Goal: Task Accomplishment & Management: Use online tool/utility

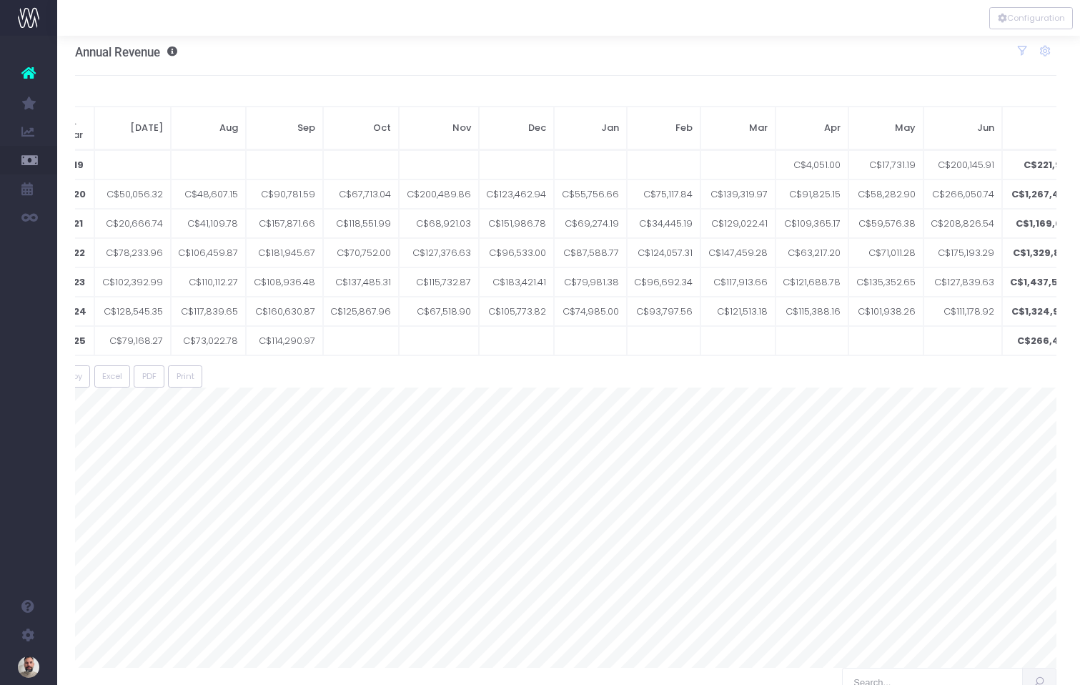
scroll to position [4, 3]
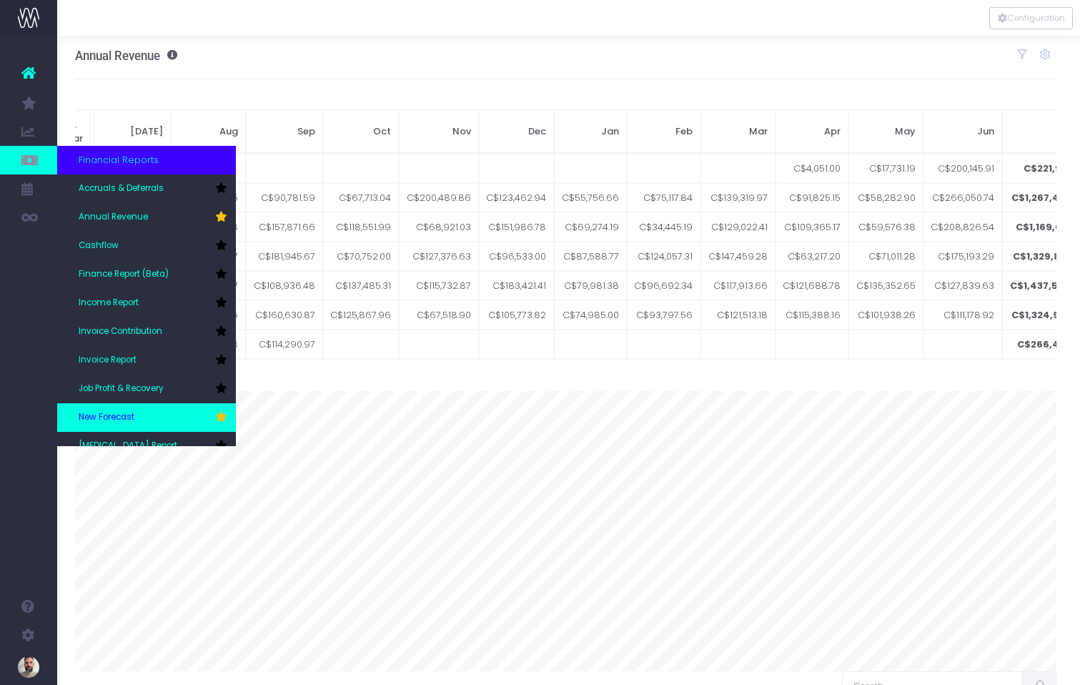
click at [131, 417] on span "New Forecast" at bounding box center [107, 417] width 56 height 13
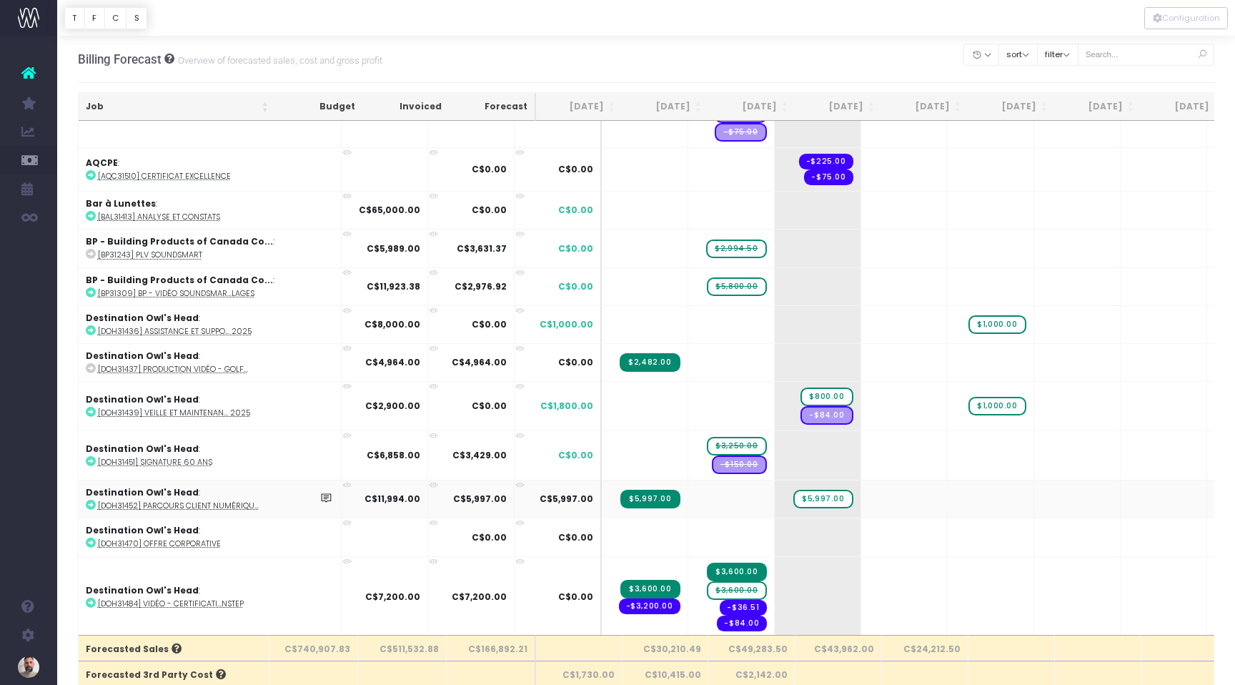
scroll to position [374, 0]
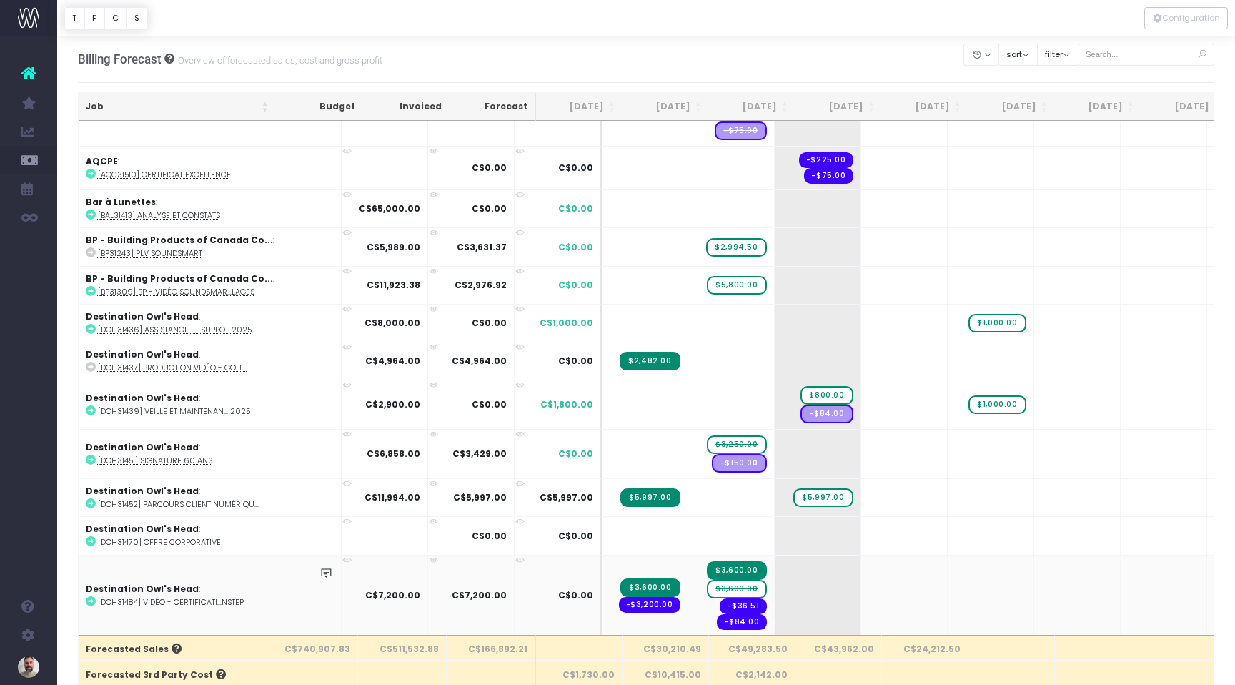
click at [707, 587] on span "$3,600.00" at bounding box center [736, 589] width 59 height 19
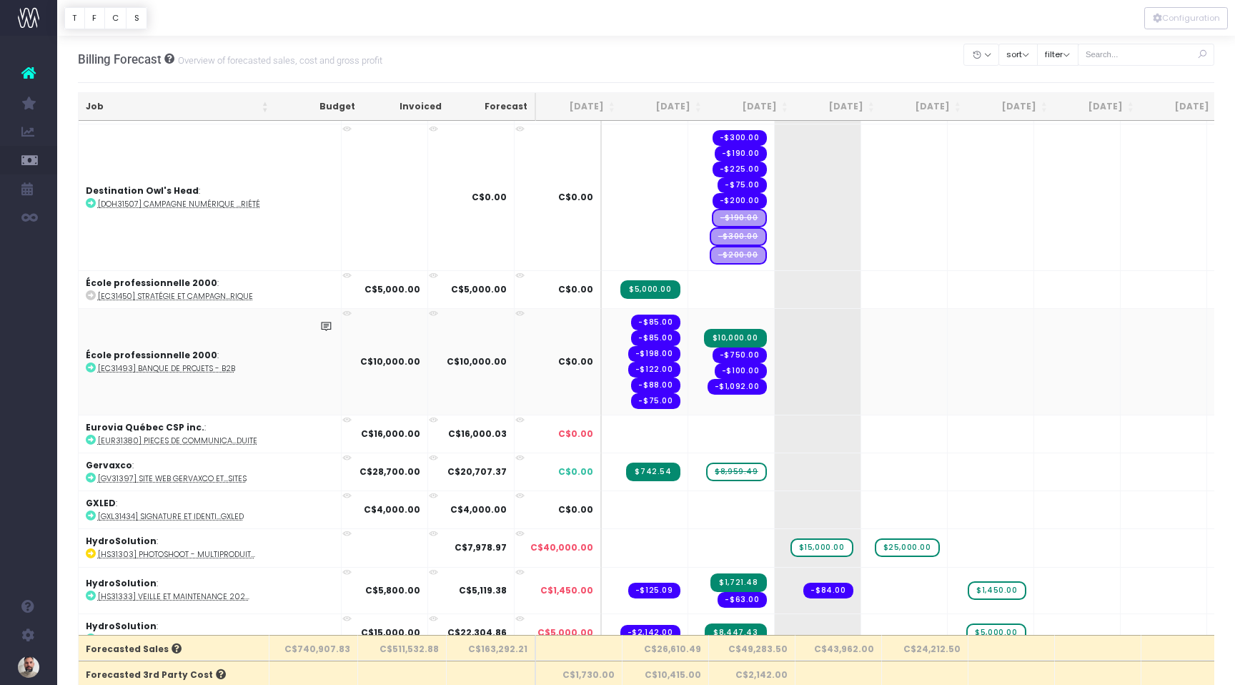
scroll to position [1045, 0]
drag, startPoint x: 672, startPoint y: 469, endPoint x: 767, endPoint y: 468, distance: 95.8
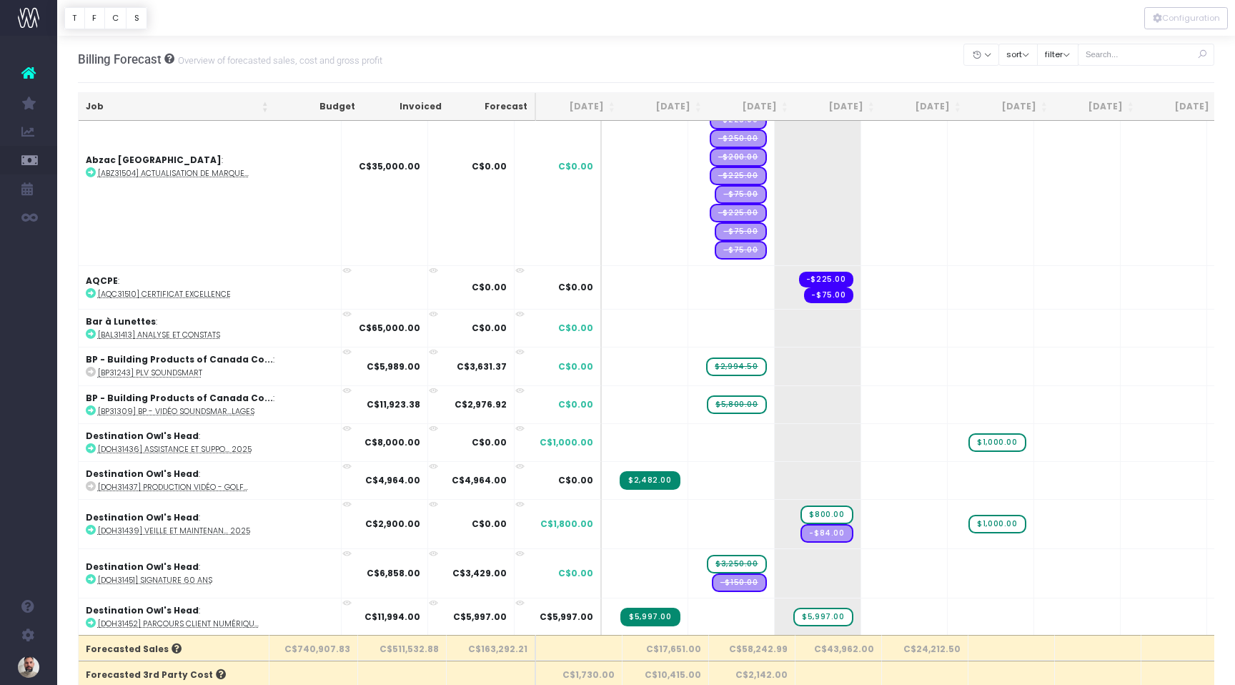
scroll to position [255, 0]
drag, startPoint x: 668, startPoint y: 364, endPoint x: 722, endPoint y: 365, distance: 54.3
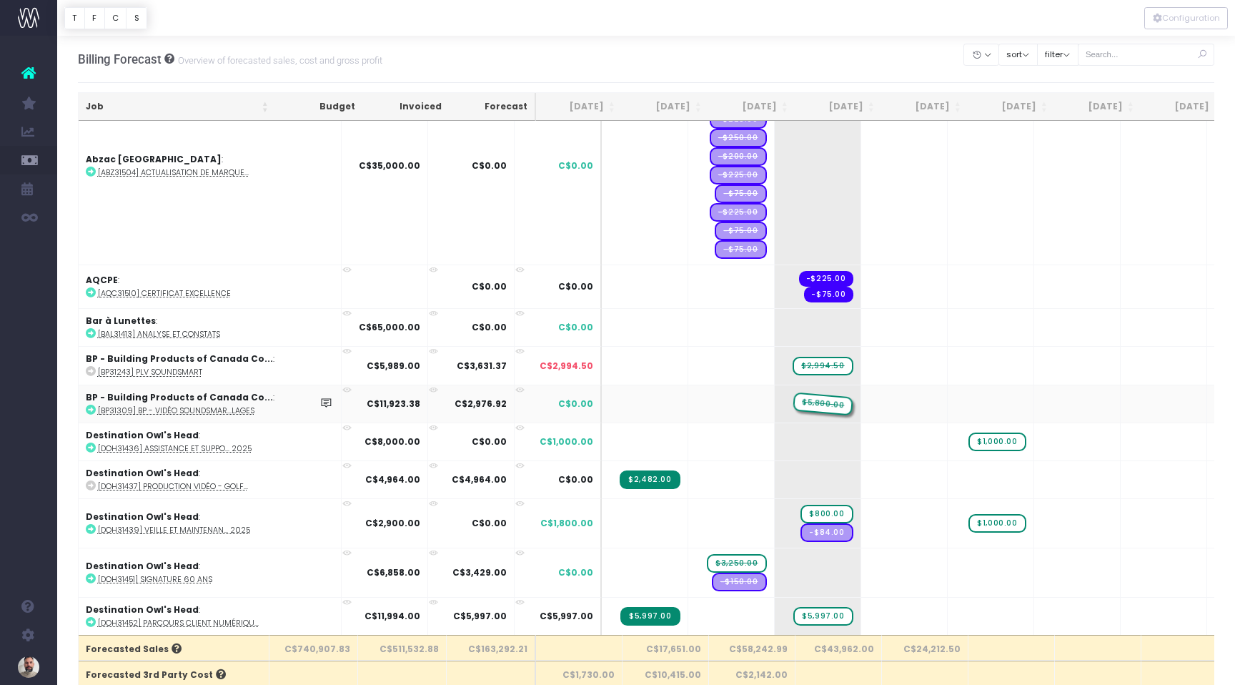
drag, startPoint x: 666, startPoint y: 403, endPoint x: 742, endPoint y: 403, distance: 75.7
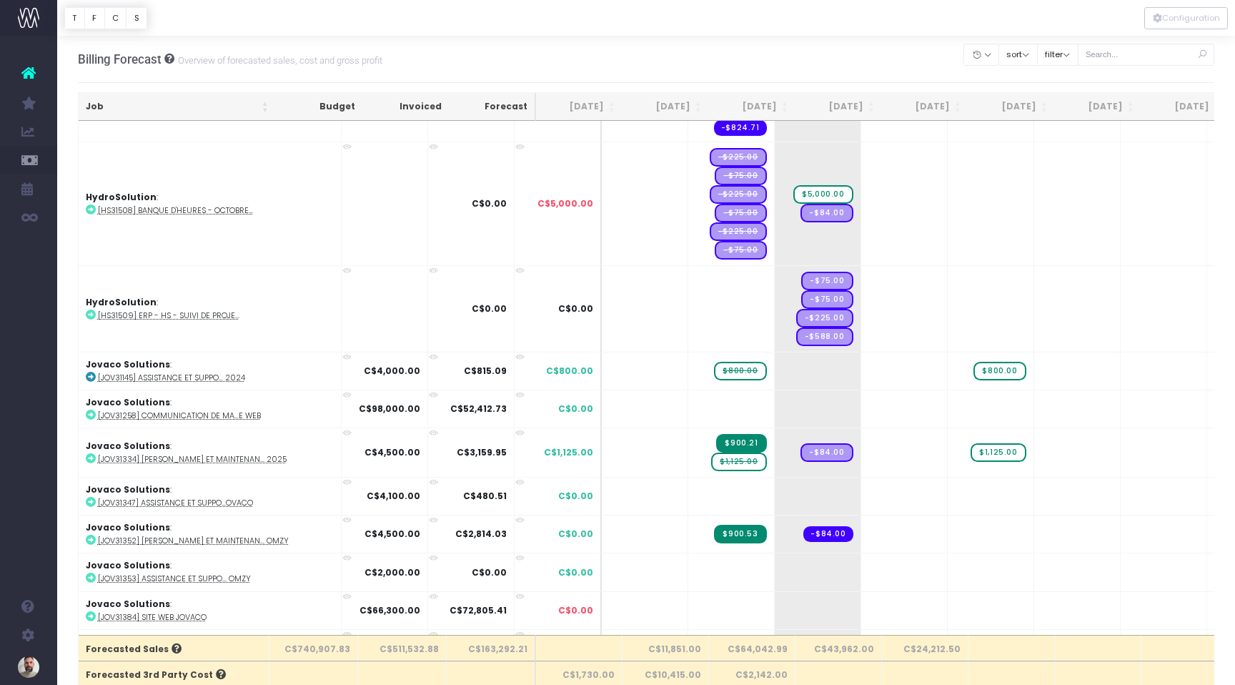
scroll to position [2289, 0]
click at [711, 456] on span "$1,125.00" at bounding box center [738, 460] width 55 height 19
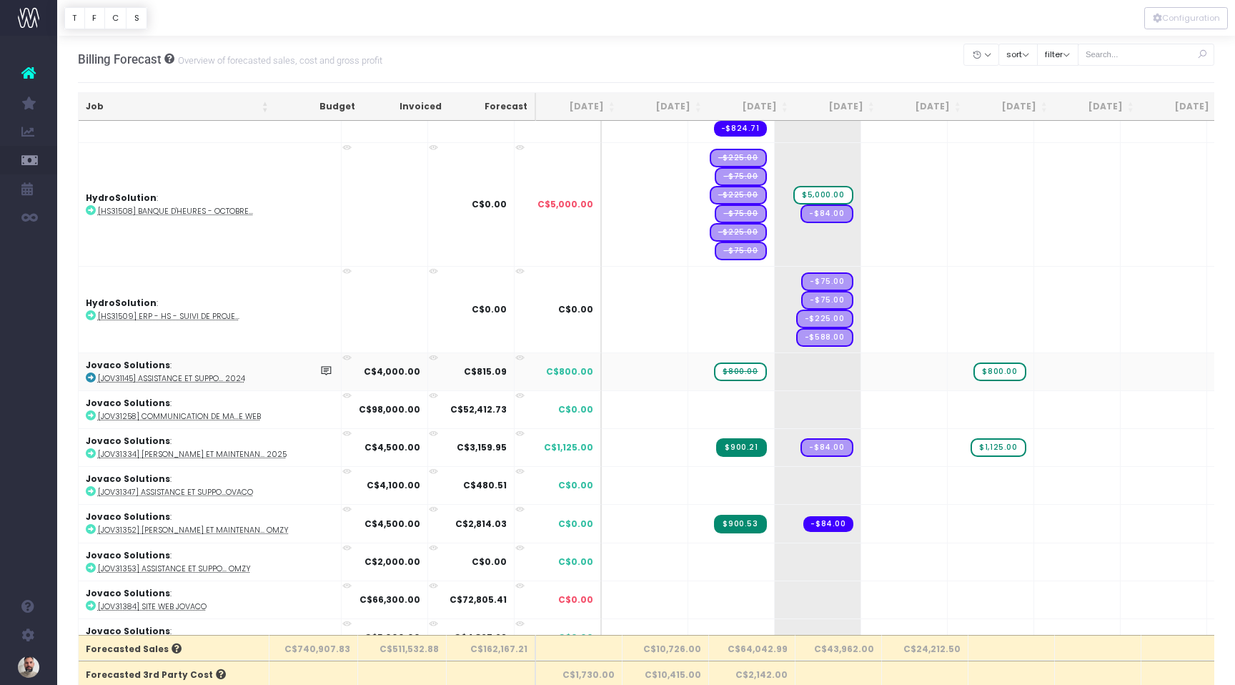
scroll to position [1, 0]
click at [89, 372] on icon at bounding box center [91, 376] width 10 height 10
drag, startPoint x: 675, startPoint y: 369, endPoint x: 749, endPoint y: 369, distance: 74.3
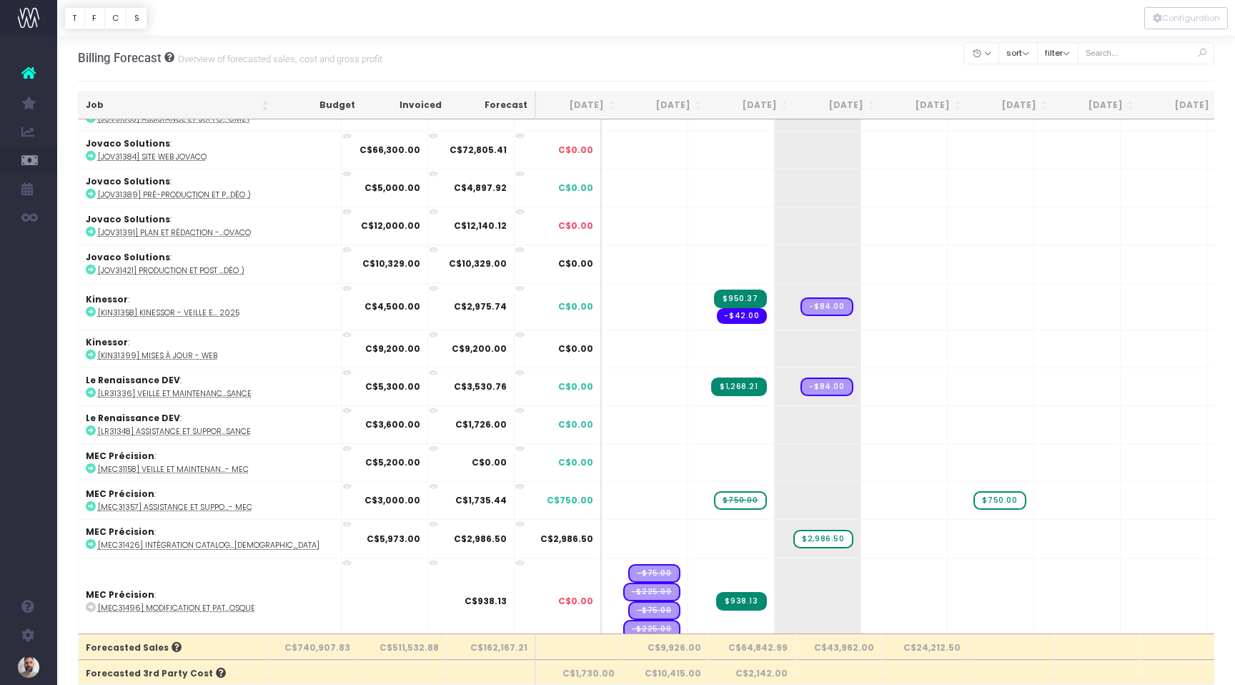
scroll to position [2742, 0]
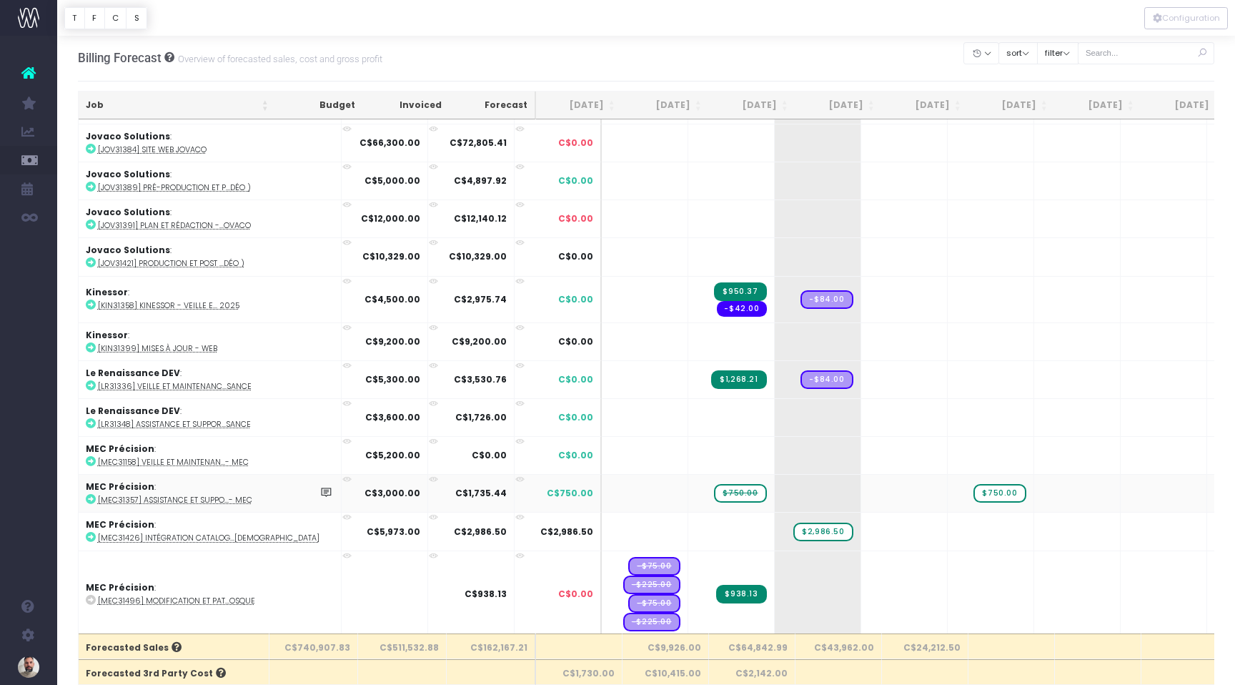
click at [86, 494] on icon at bounding box center [91, 499] width 10 height 10
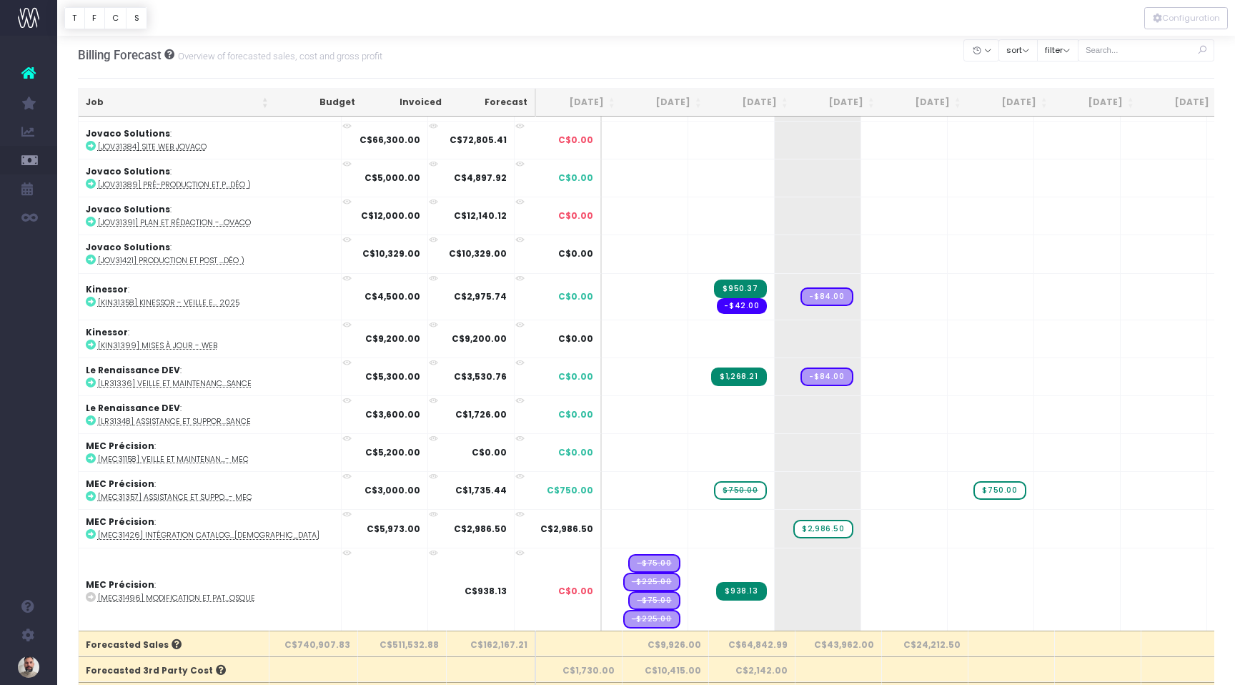
scroll to position [11, 0]
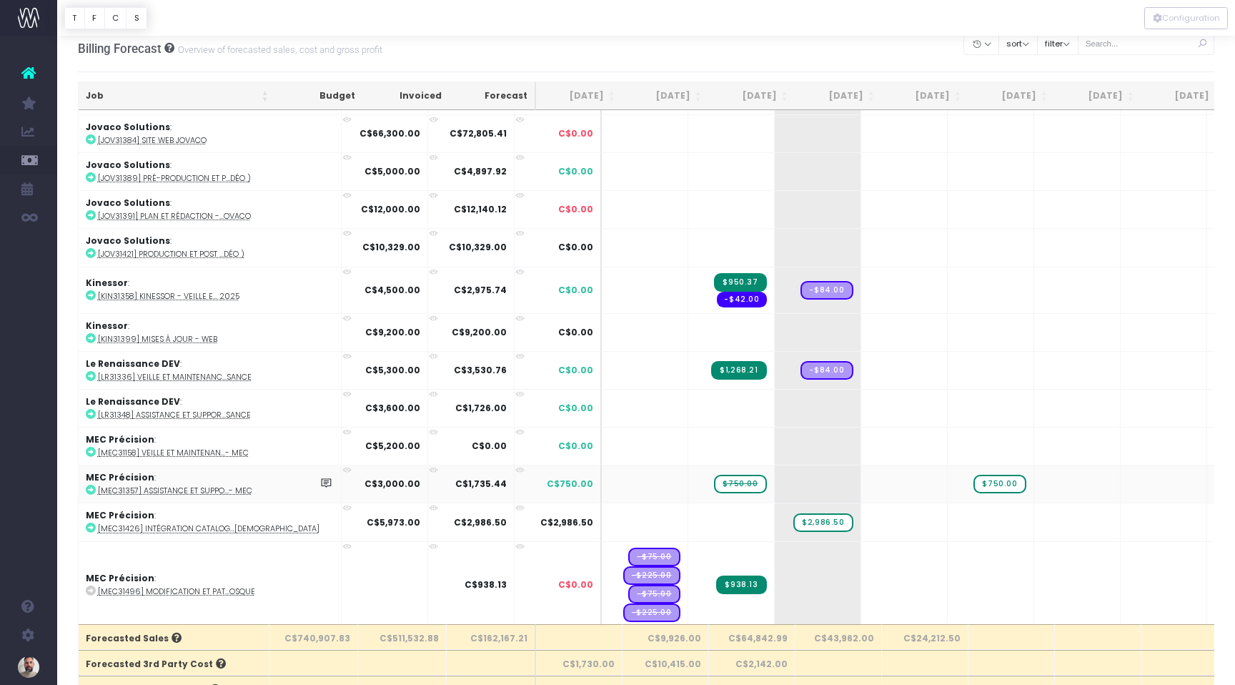
click at [714, 479] on span "$750.00" at bounding box center [740, 483] width 52 height 19
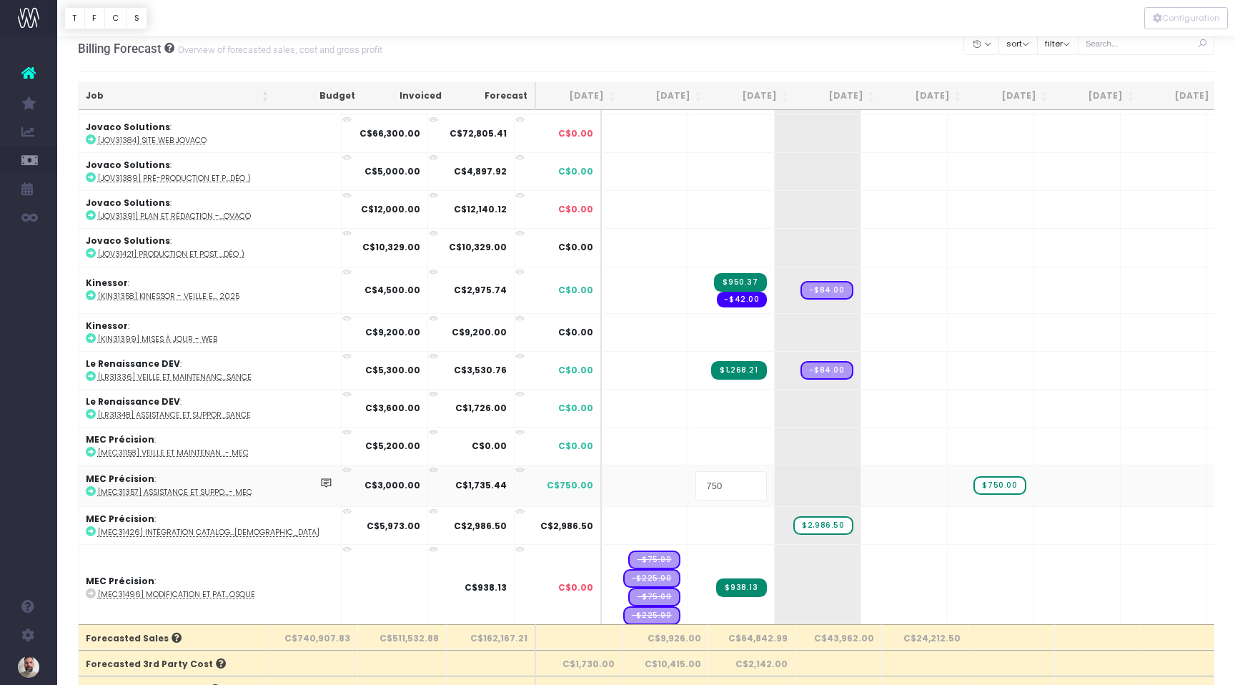
click at [695, 479] on input "750" at bounding box center [730, 485] width 71 height 29
type input "930"
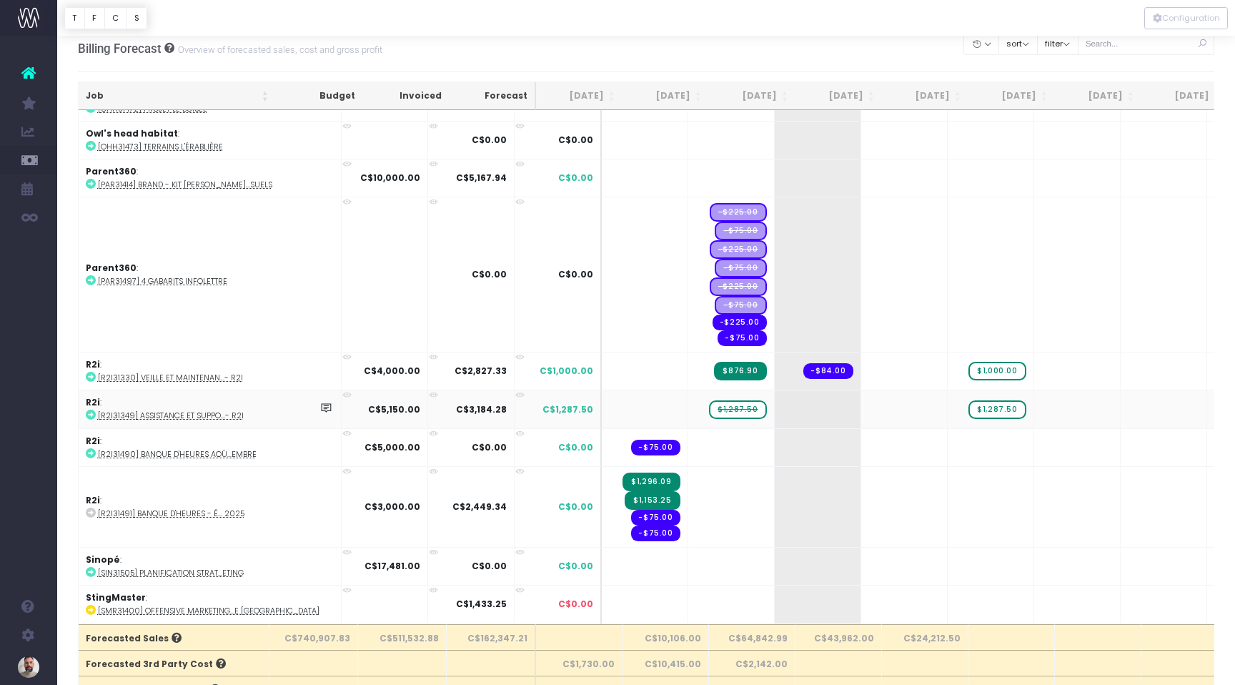
scroll to position [3281, 0]
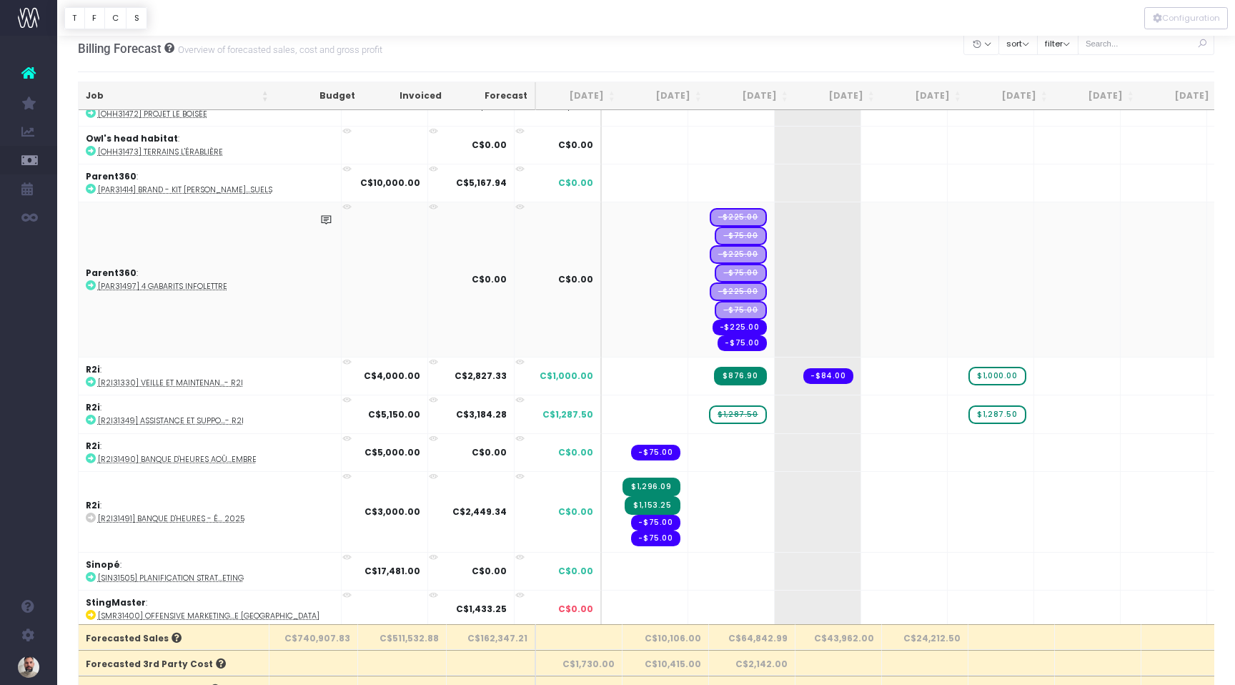
click at [89, 280] on icon at bounding box center [91, 285] width 10 height 10
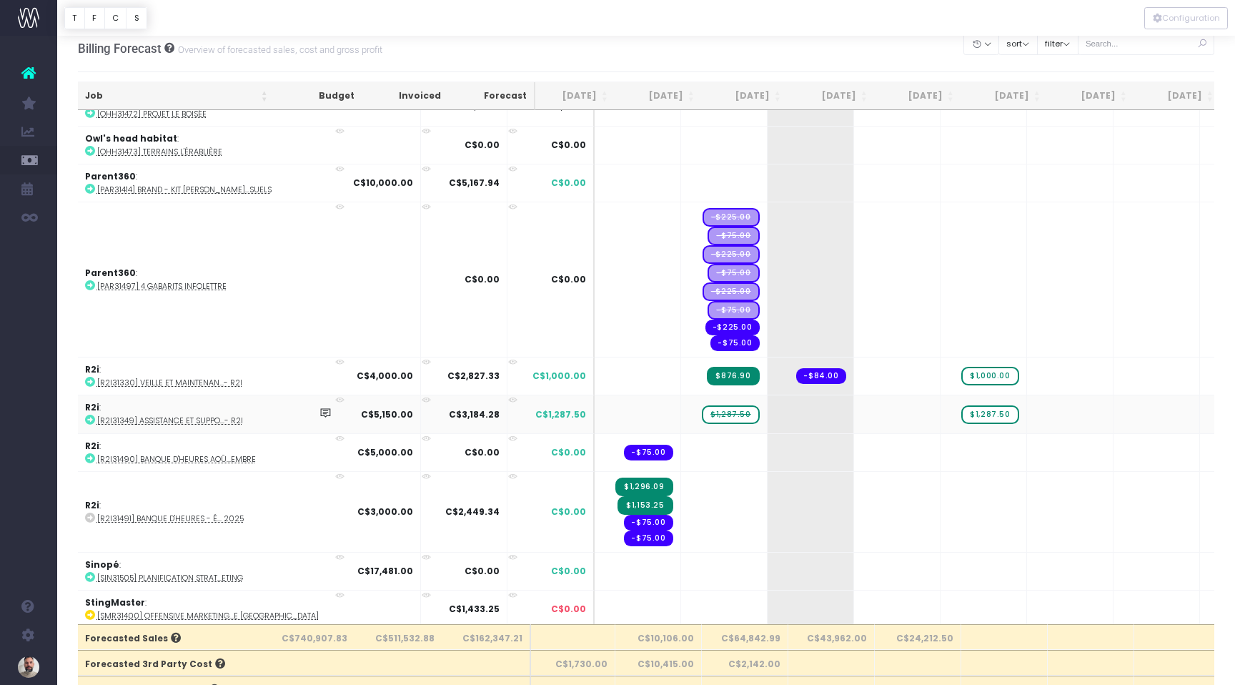
scroll to position [3283, 7]
click at [89, 413] on icon at bounding box center [90, 418] width 10 height 10
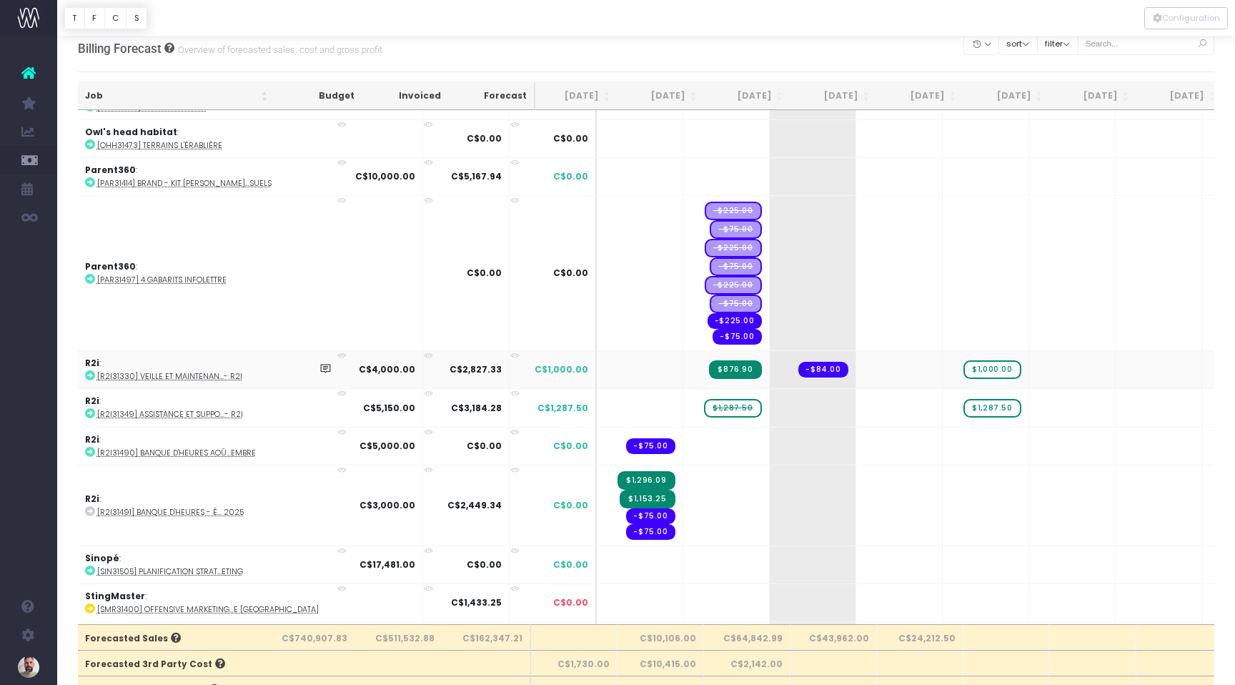
scroll to position [3297, 5]
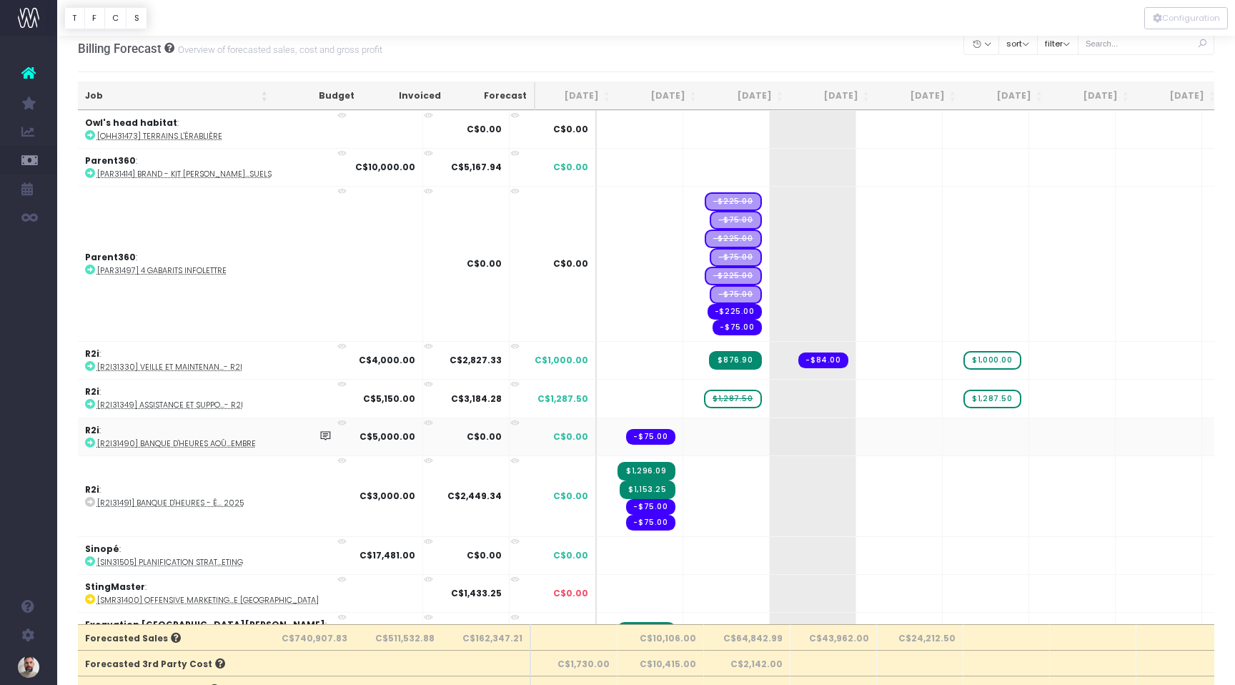
click at [90, 437] on icon at bounding box center [90, 442] width 10 height 10
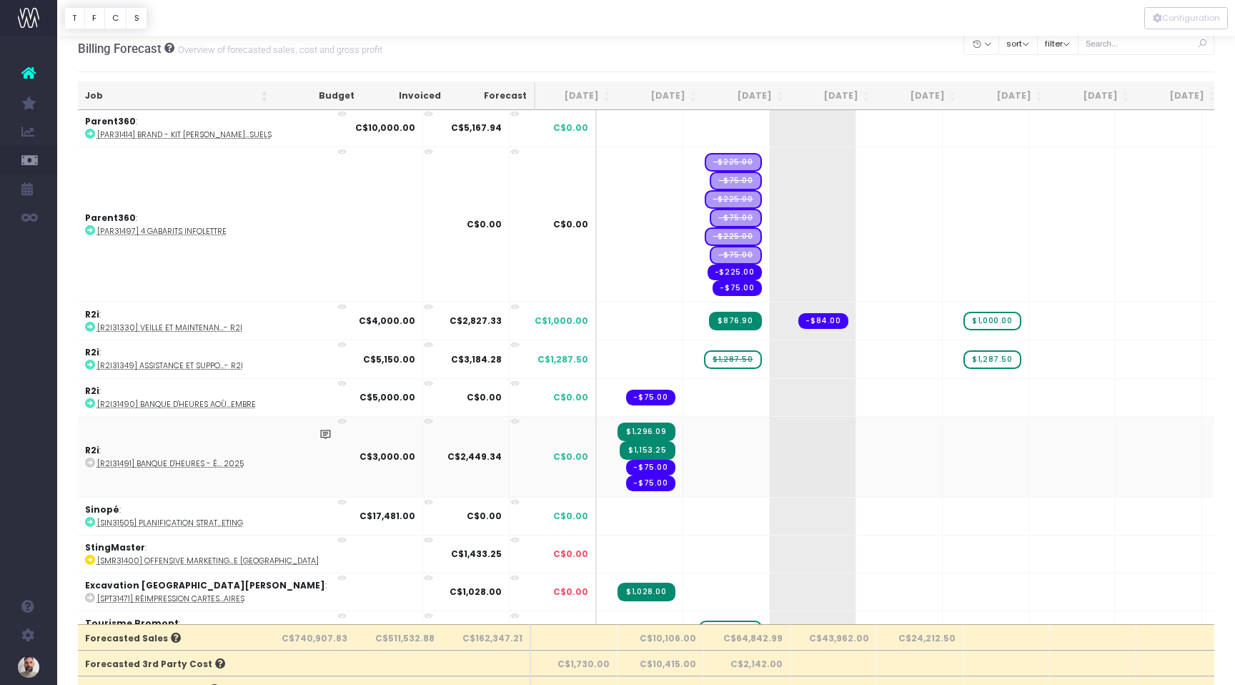
scroll to position [3337, 5]
click at [683, 389] on td at bounding box center [726, 396] width 86 height 38
click at [683, 395] on td at bounding box center [726, 396] width 86 height 38
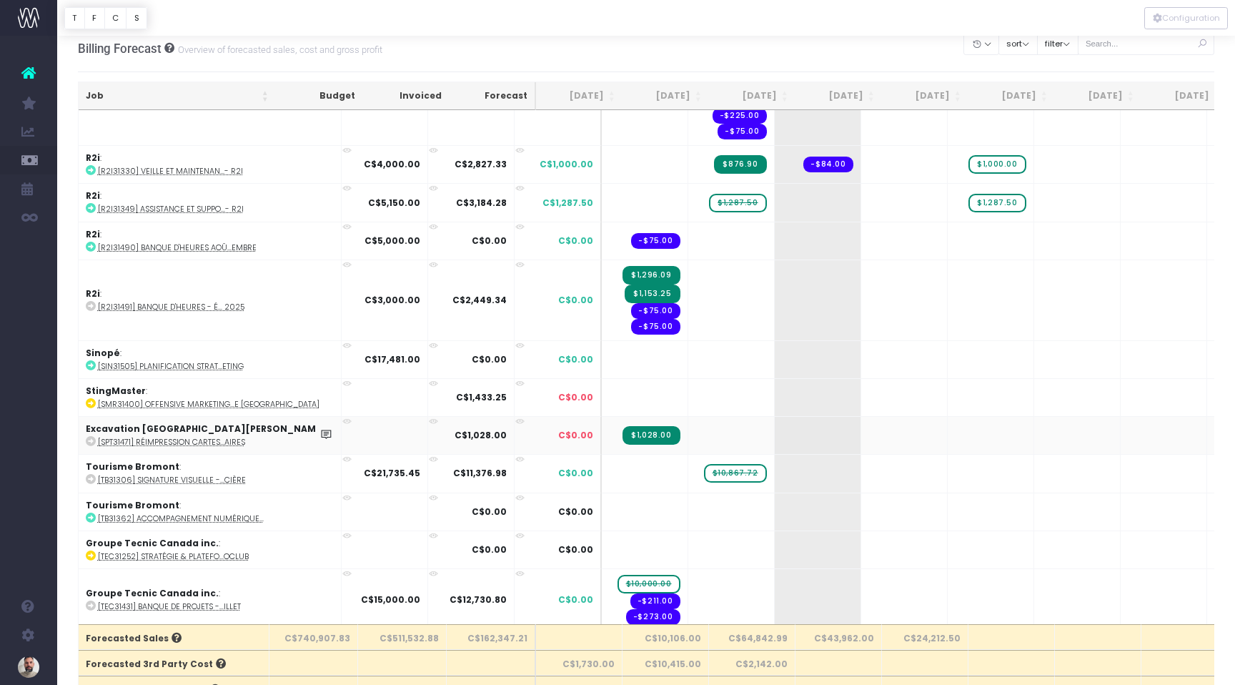
scroll to position [3494, 0]
click at [704, 463] on span "$10,867.72" at bounding box center [735, 472] width 63 height 19
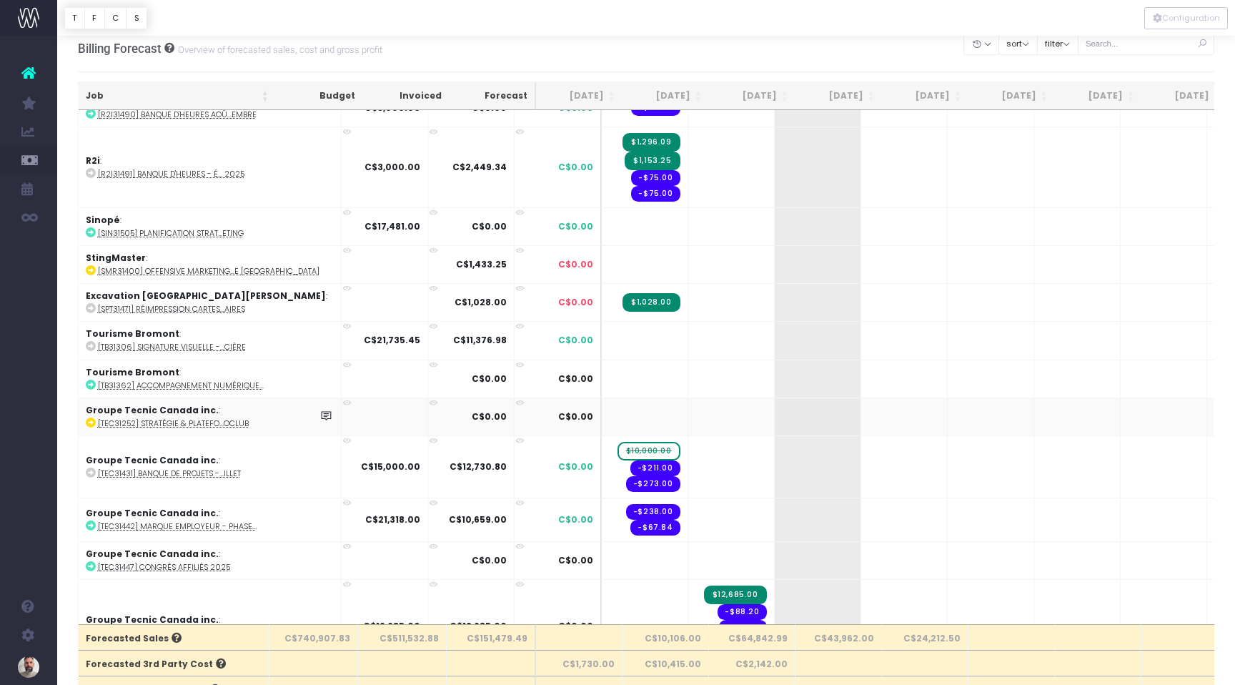
scroll to position [3635, 0]
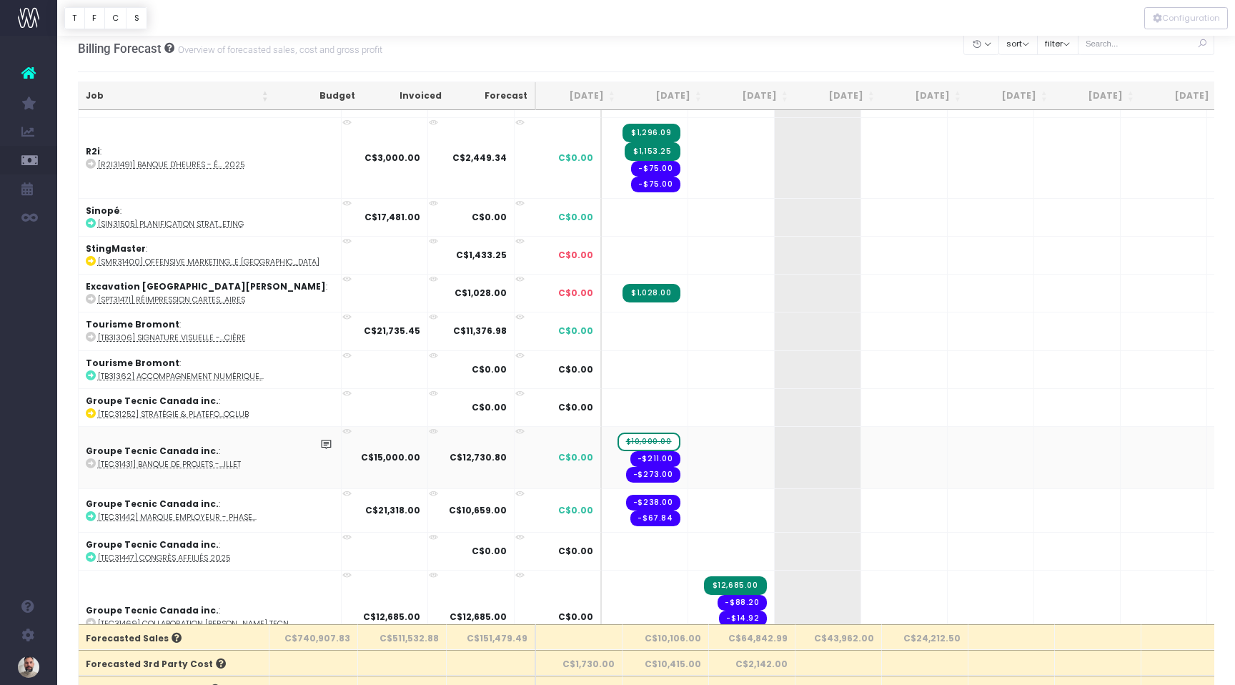
click at [617, 434] on span "$10,000.00" at bounding box center [648, 441] width 63 height 19
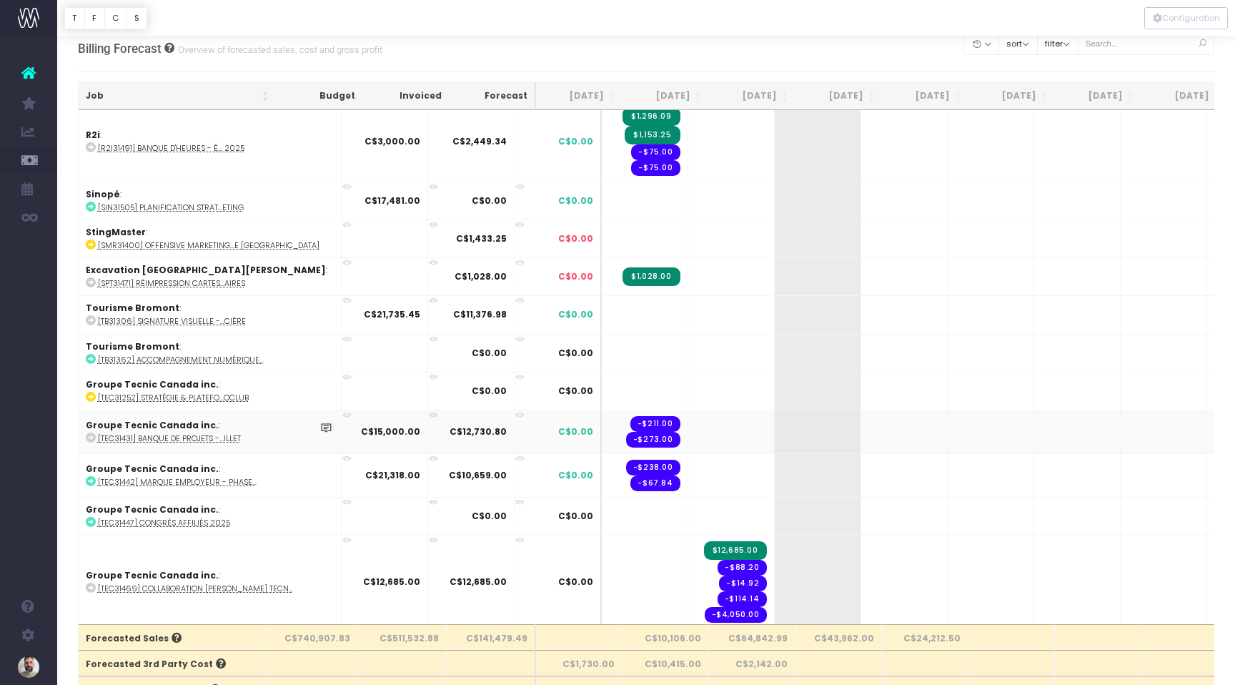
scroll to position [3653, 0]
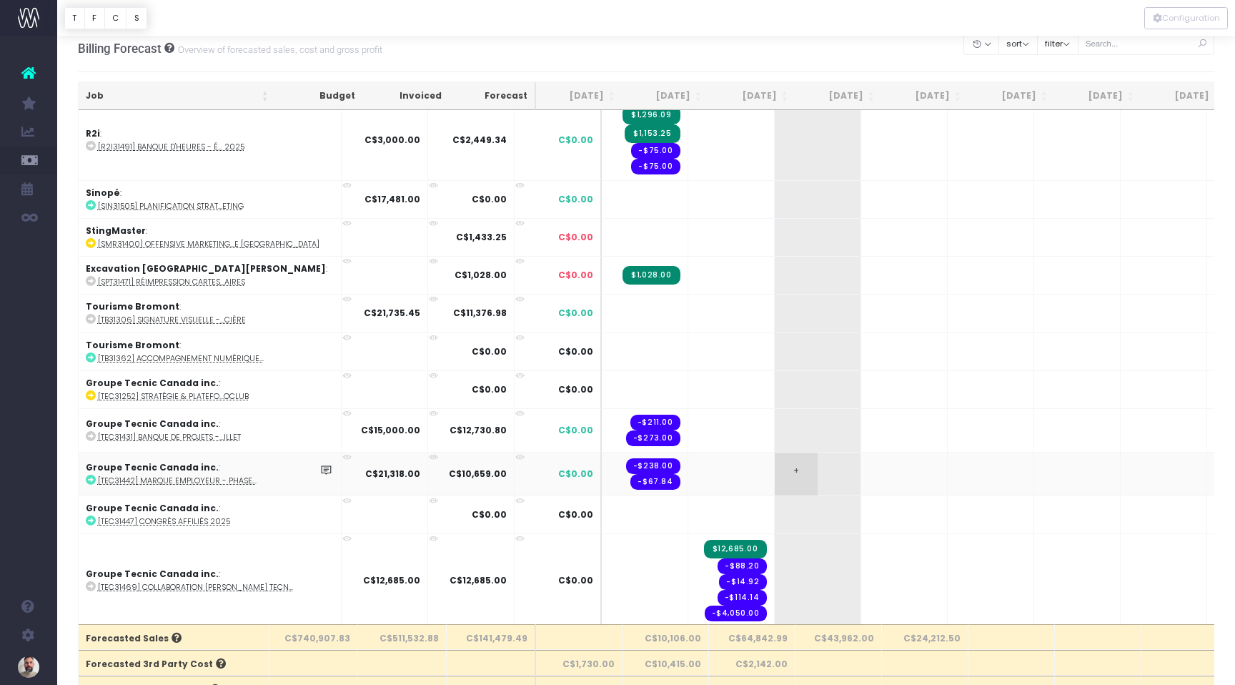
click at [775, 464] on span "+" at bounding box center [796, 473] width 43 height 43
click at [831, 477] on body "Oh my... this is bad. wayahead wasn't able to load this page. Please contact su…" at bounding box center [617, 331] width 1235 height 685
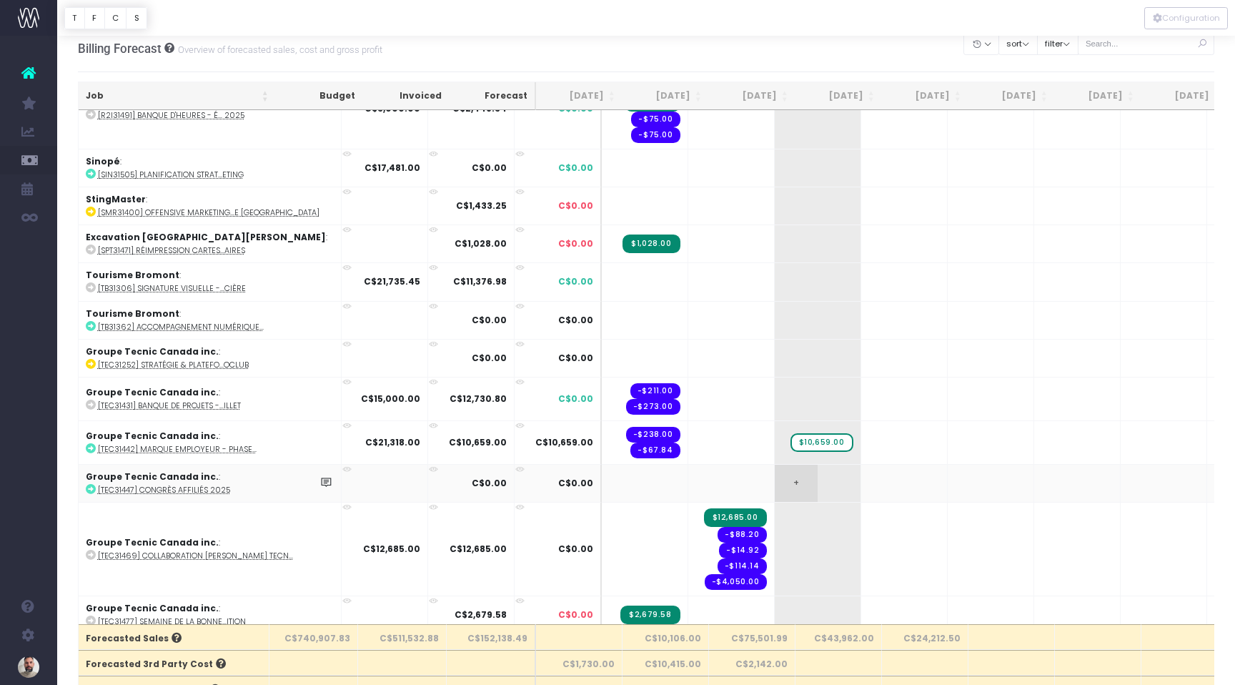
scroll to position [3700, 0]
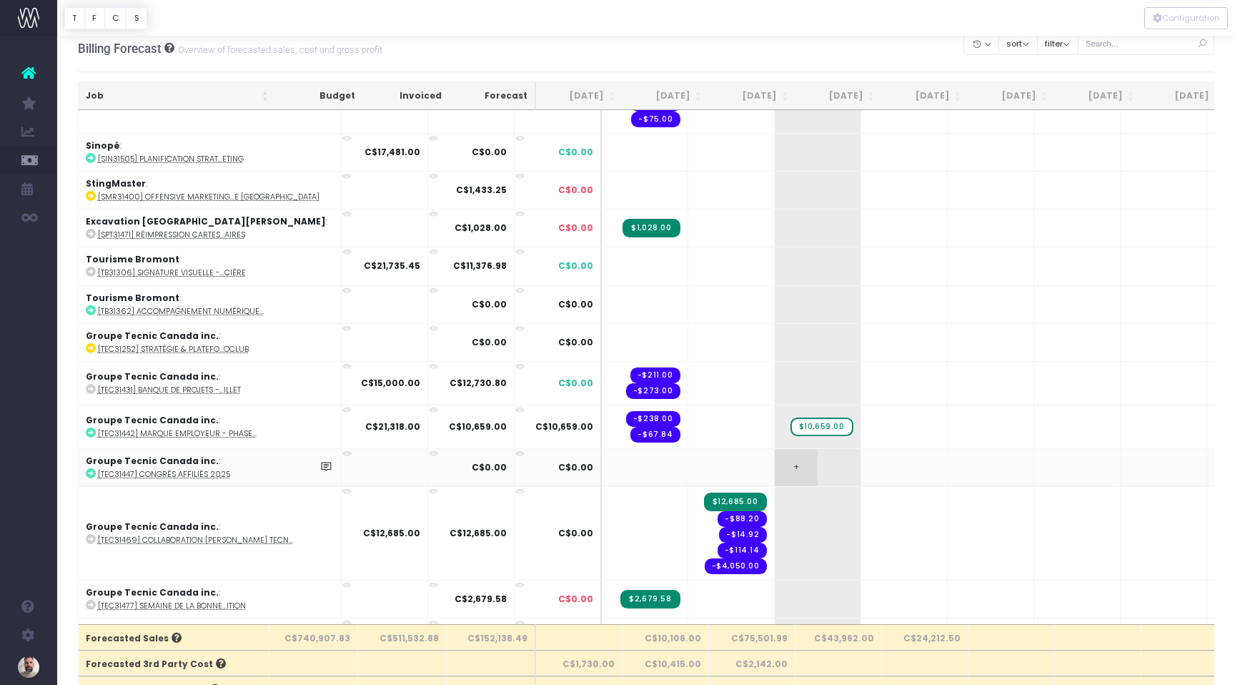
click at [775, 460] on span "+" at bounding box center [796, 467] width 43 height 37
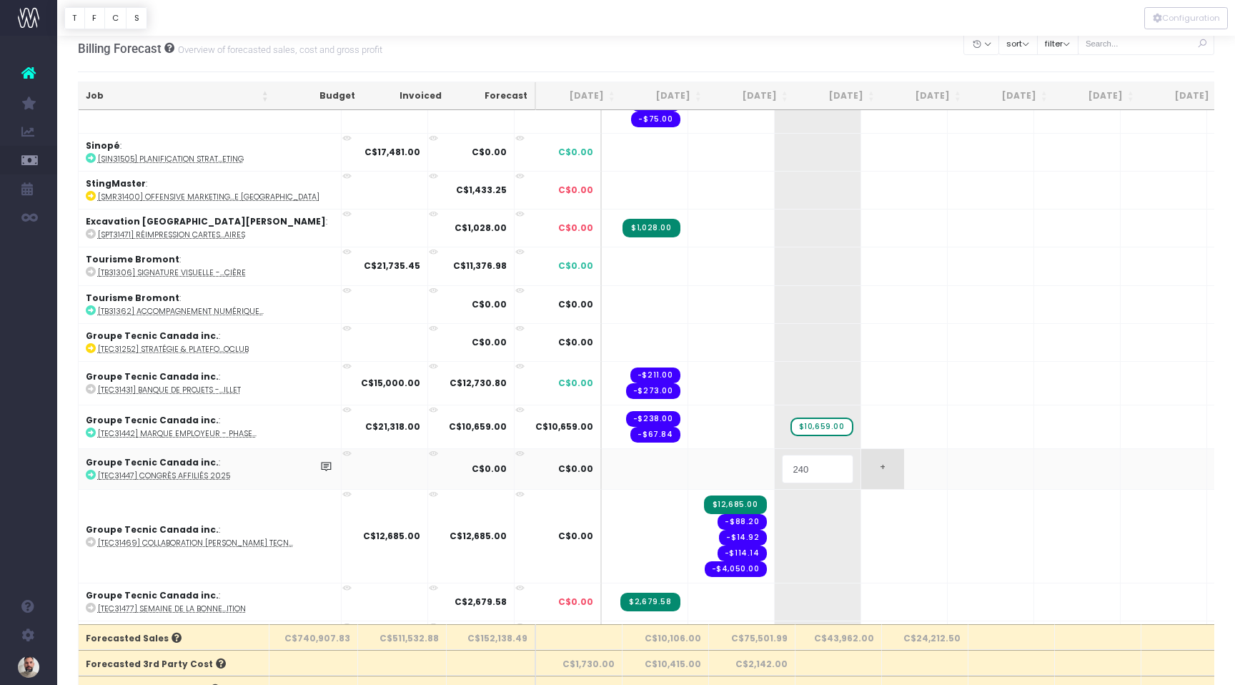
type input "2400"
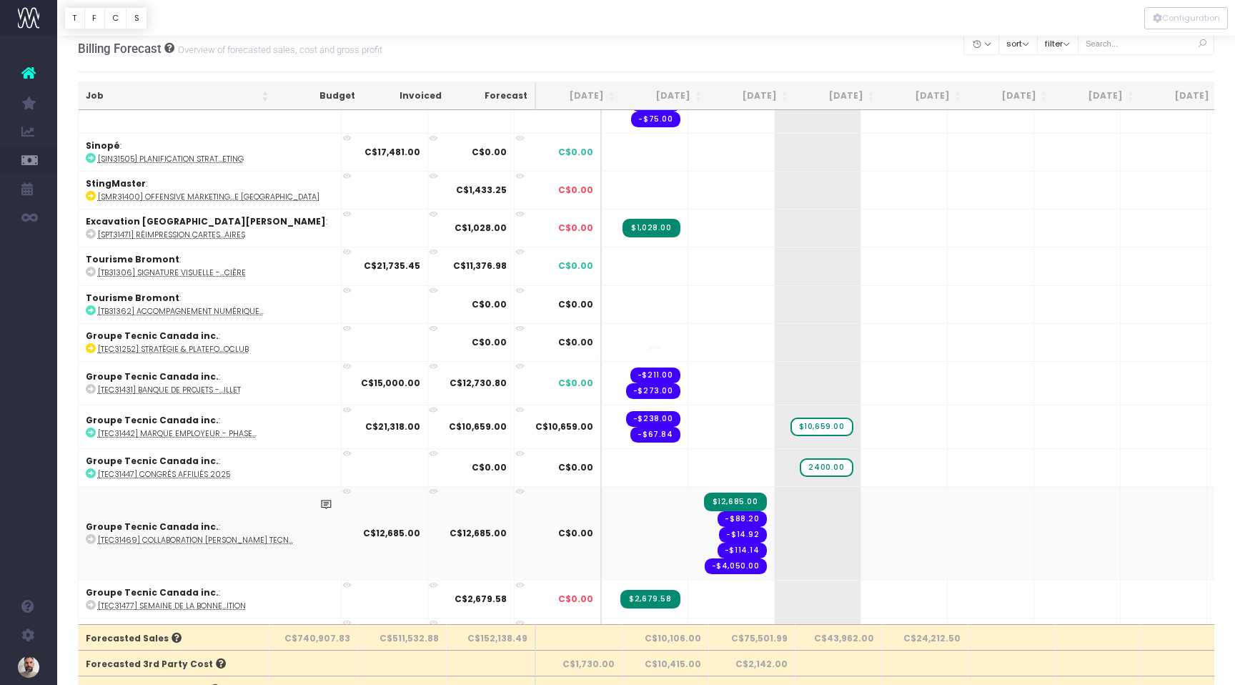
click at [896, 494] on body "Oh my... this is bad. wayahead wasn't able to load this page. Please contact su…" at bounding box center [617, 331] width 1235 height 685
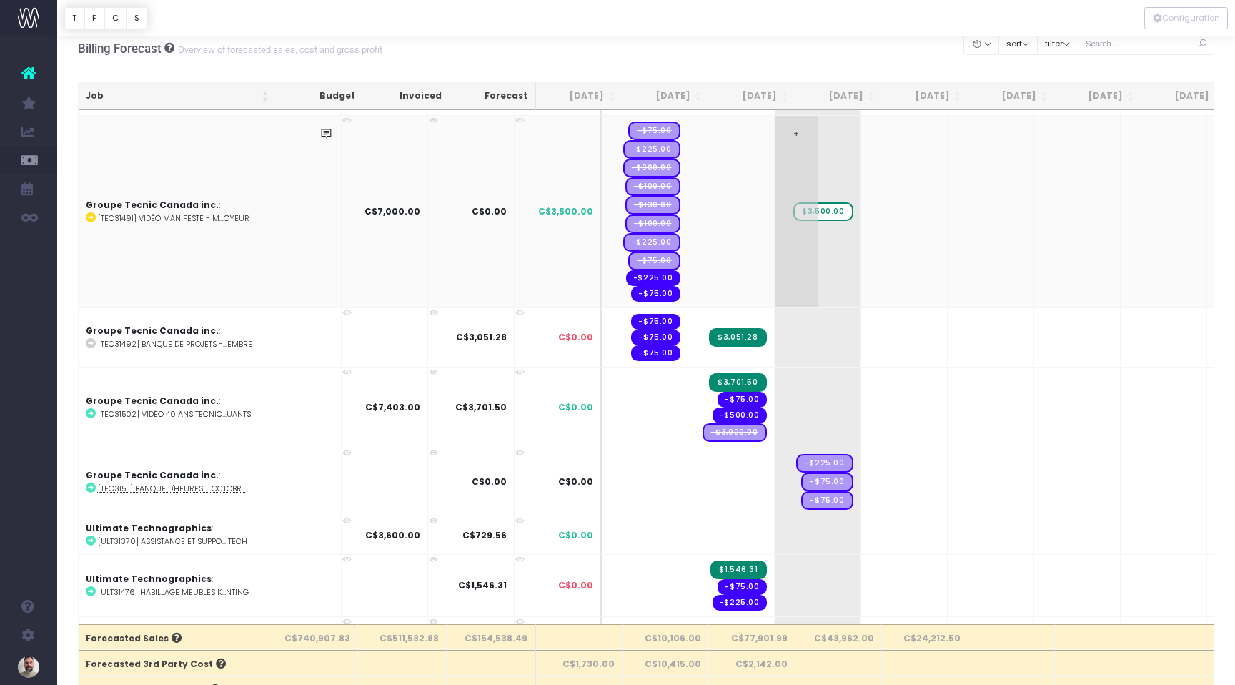
scroll to position [4296, 0]
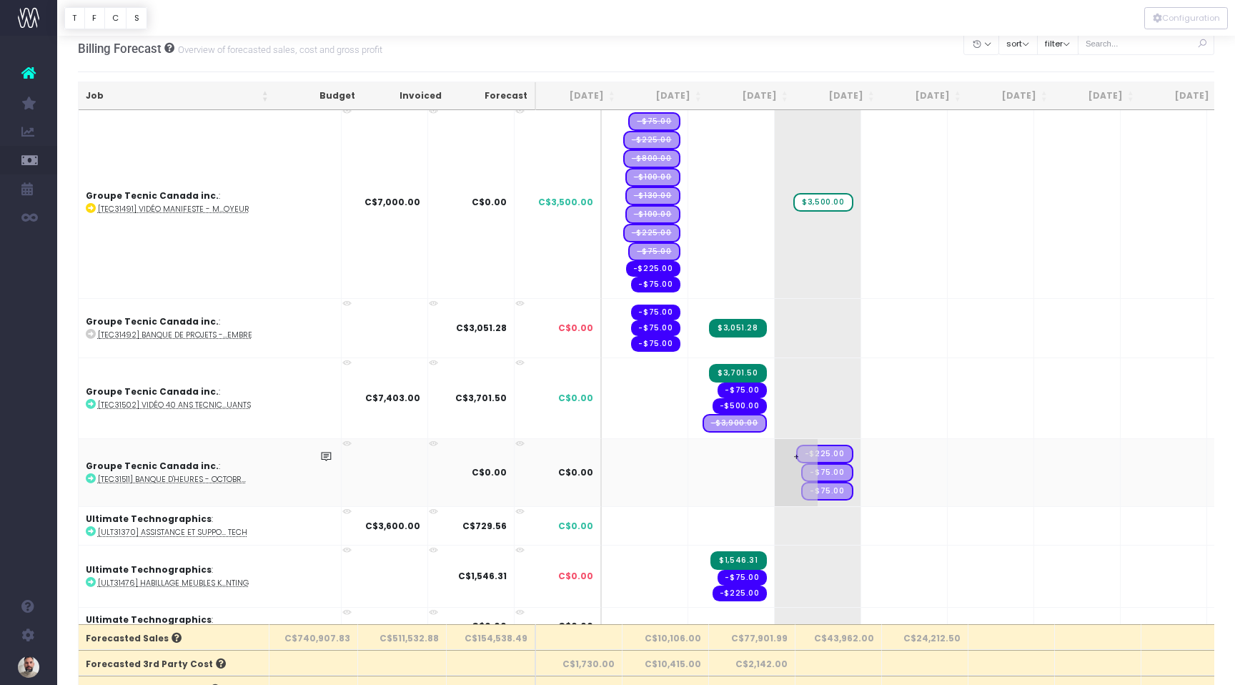
click at [775, 445] on span "+" at bounding box center [796, 472] width 43 height 67
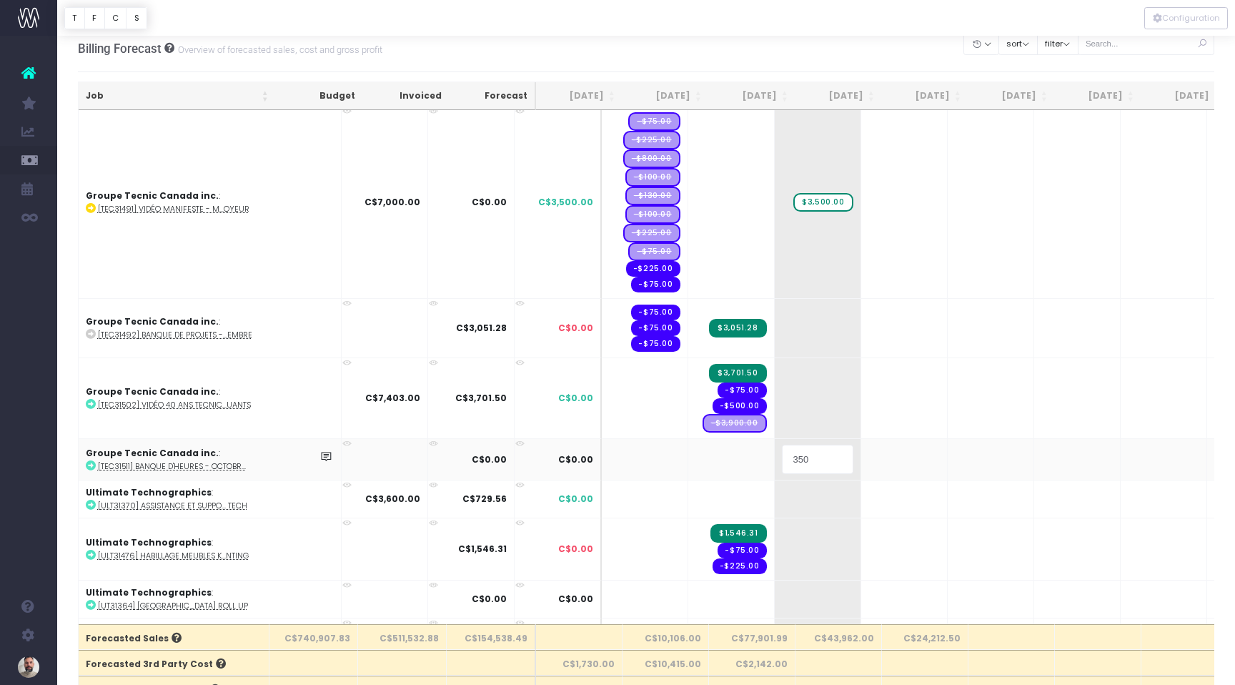
type input "3500"
click at [968, 457] on body "Oh my... this is bad. wayahead wasn't able to load this page. Please contact su…" at bounding box center [617, 331] width 1235 height 685
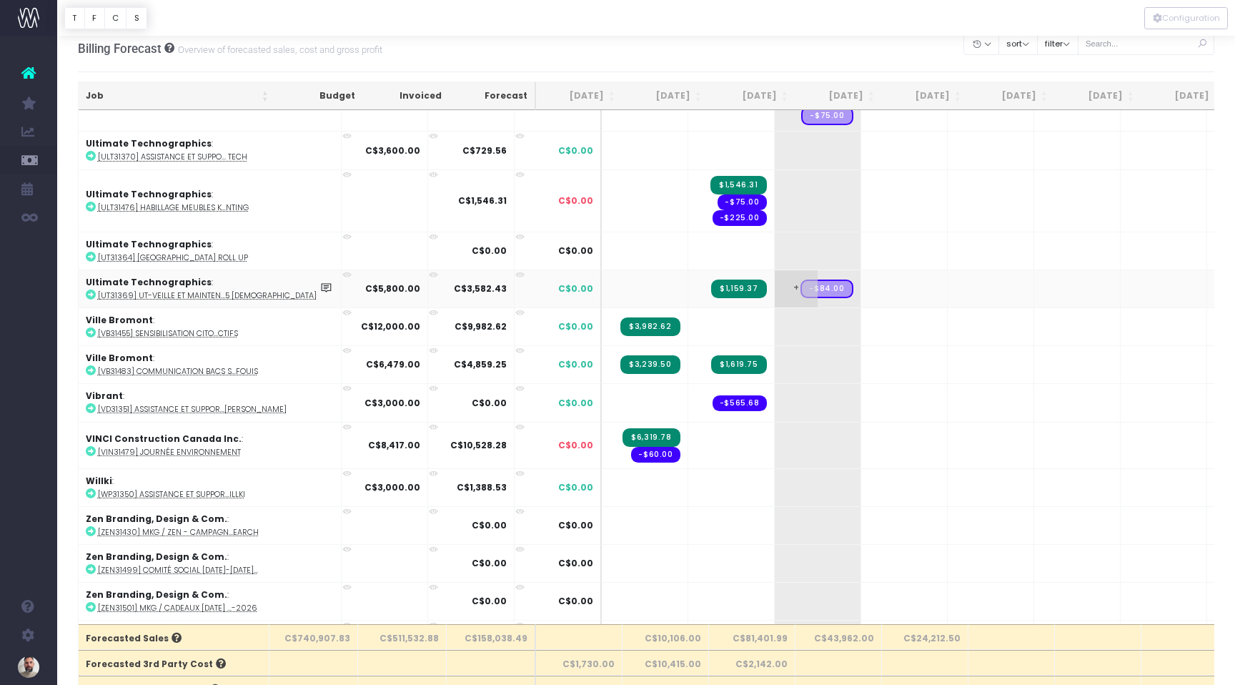
scroll to position [4694, 0]
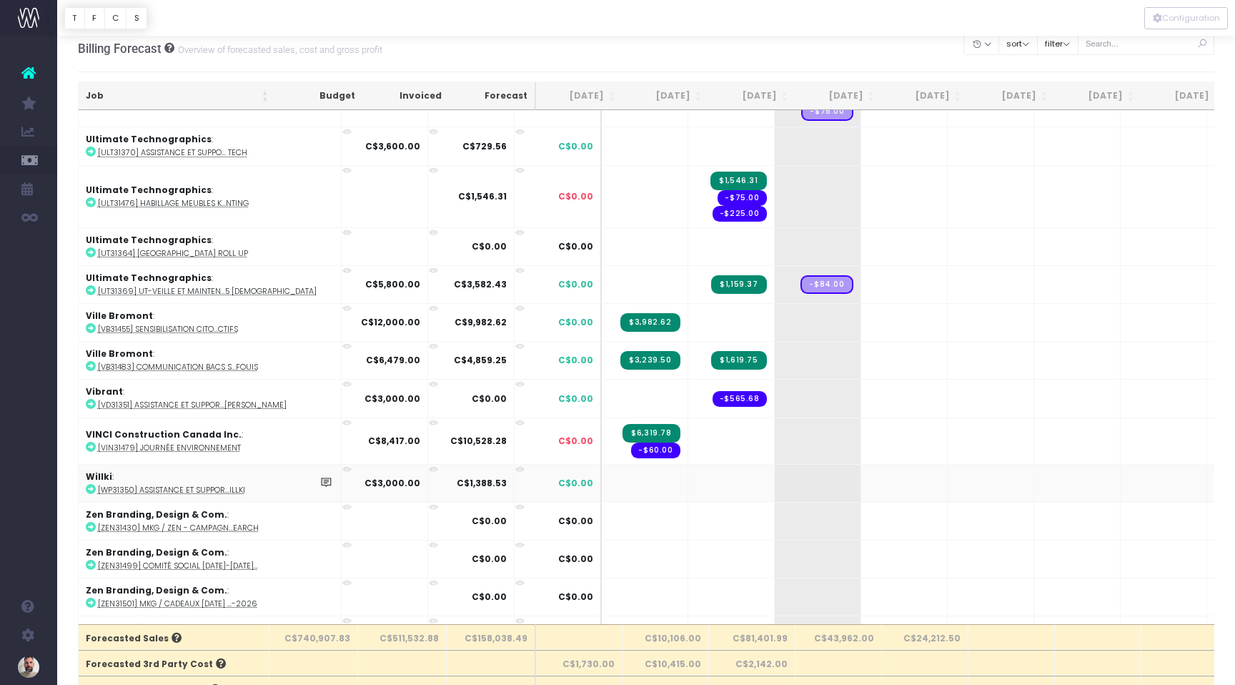
click at [91, 484] on icon at bounding box center [91, 489] width 10 height 10
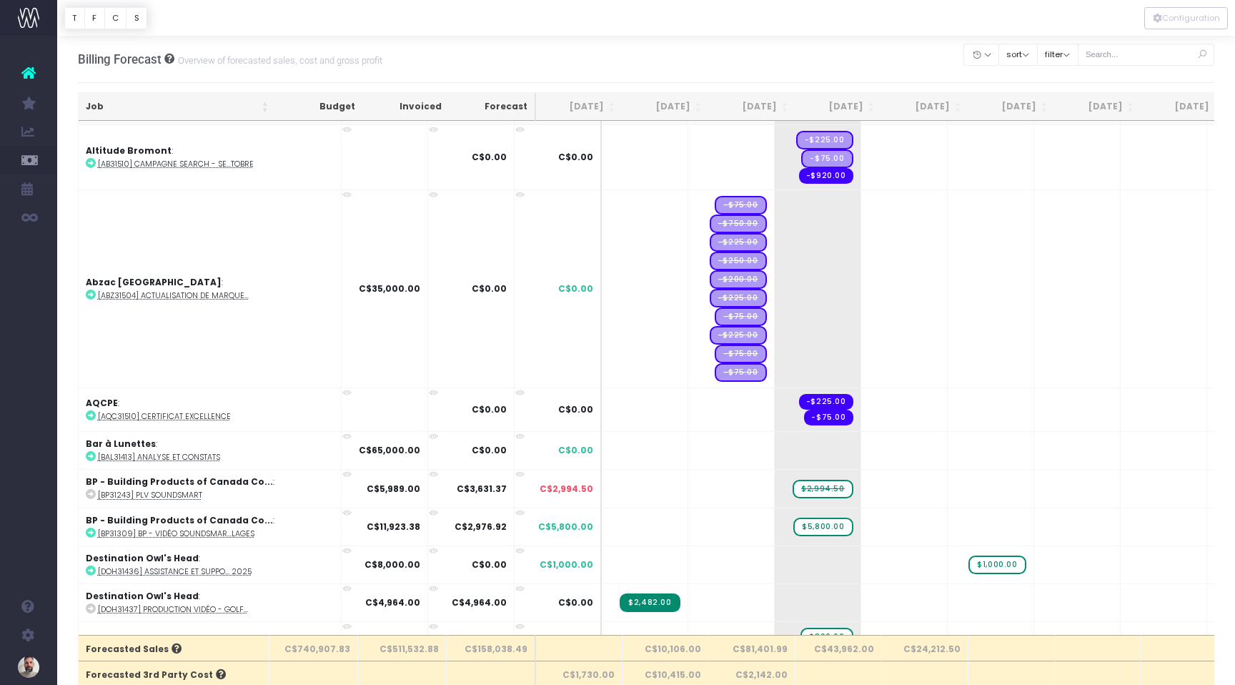
scroll to position [131, 0]
click at [775, 295] on span "+" at bounding box center [796, 289] width 43 height 197
type input "15000"
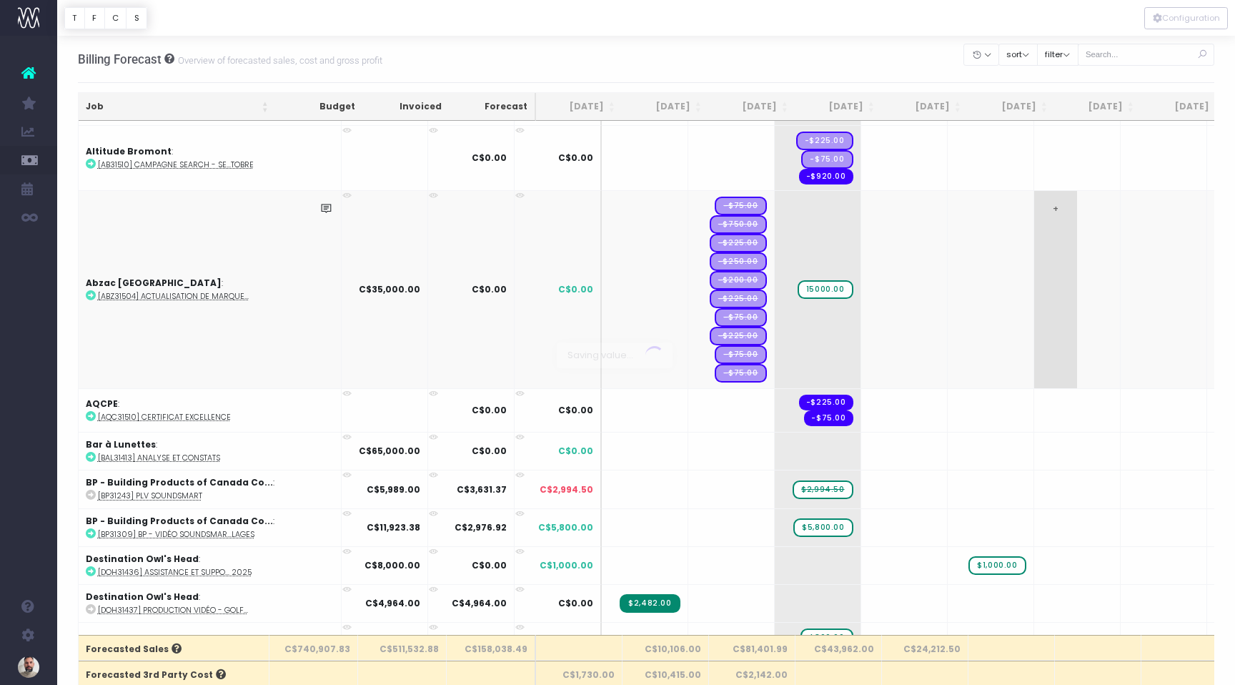
click at [1013, 350] on body "Oh my... this is bad. wayahead wasn't able to load this page. Please contact su…" at bounding box center [617, 342] width 1235 height 685
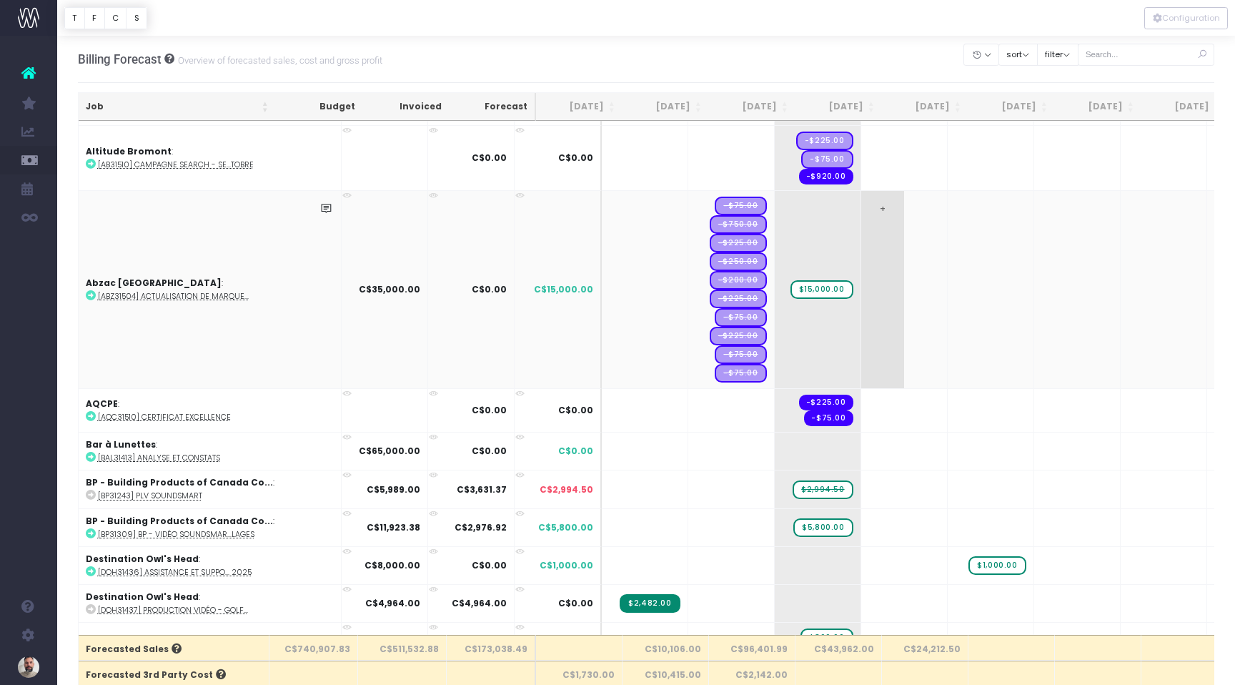
click at [861, 294] on span "+" at bounding box center [882, 289] width 43 height 197
type input "10000"
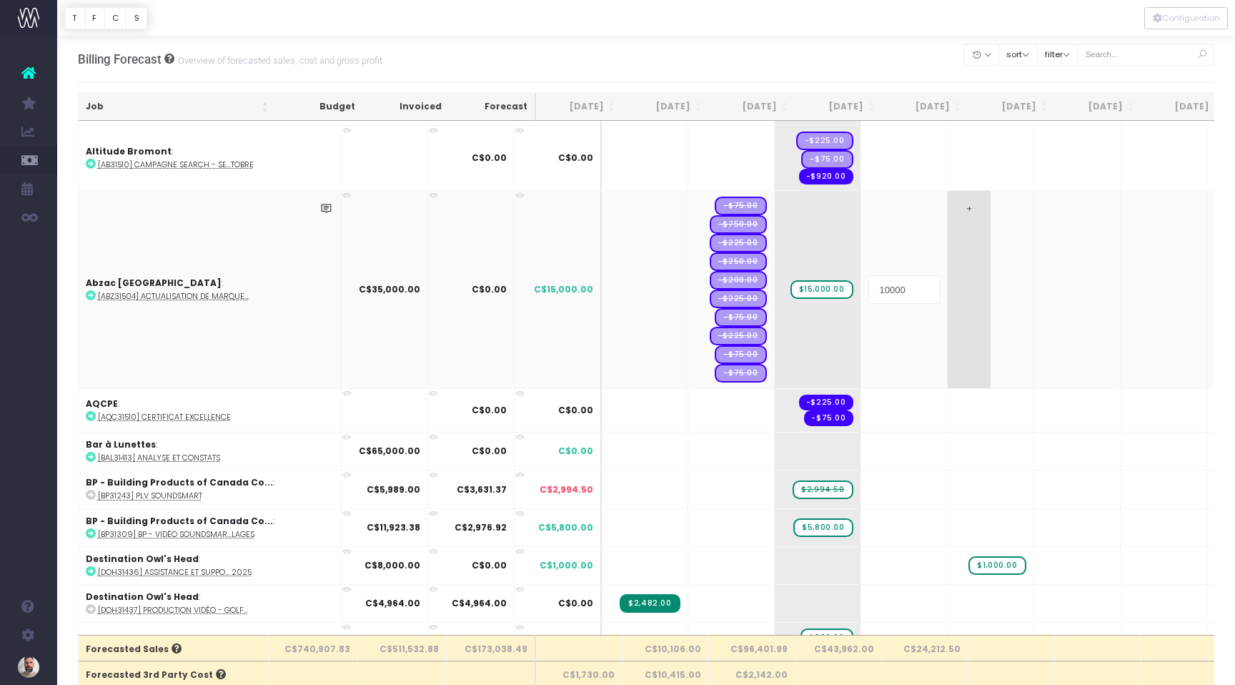
click at [905, 287] on body "Oh my... this is bad. wayahead wasn't able to load this page. Please contact su…" at bounding box center [617, 342] width 1235 height 685
click at [948, 300] on span "+" at bounding box center [969, 289] width 43 height 197
type input "10000"
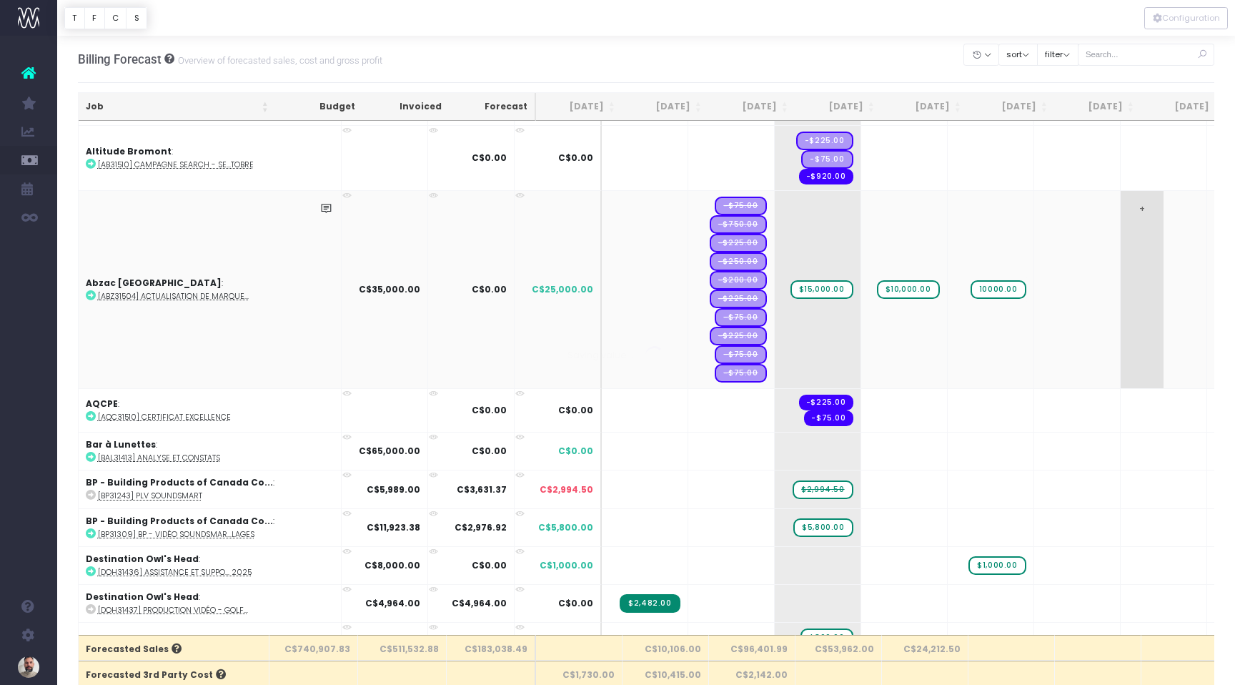
click at [1058, 306] on body "Oh my... this is bad. wayahead wasn't able to load this page. Please contact su…" at bounding box center [617, 342] width 1235 height 685
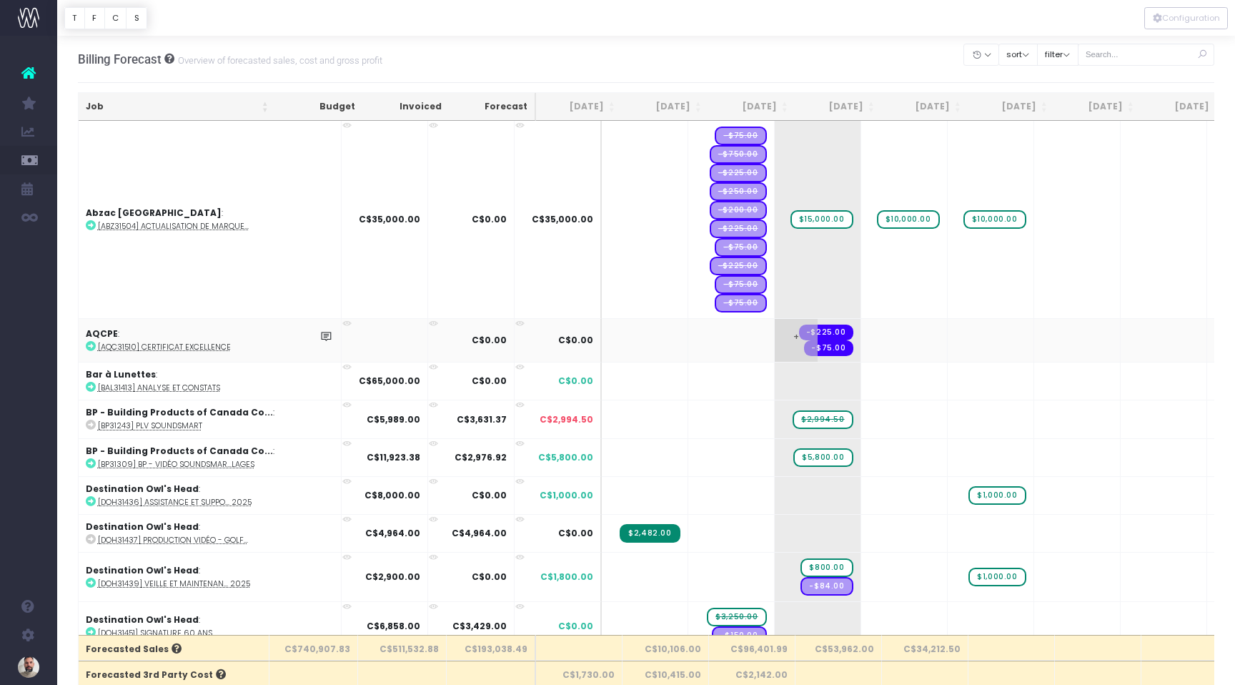
scroll to position [201, 0]
click at [775, 337] on span "+" at bounding box center [796, 340] width 43 height 43
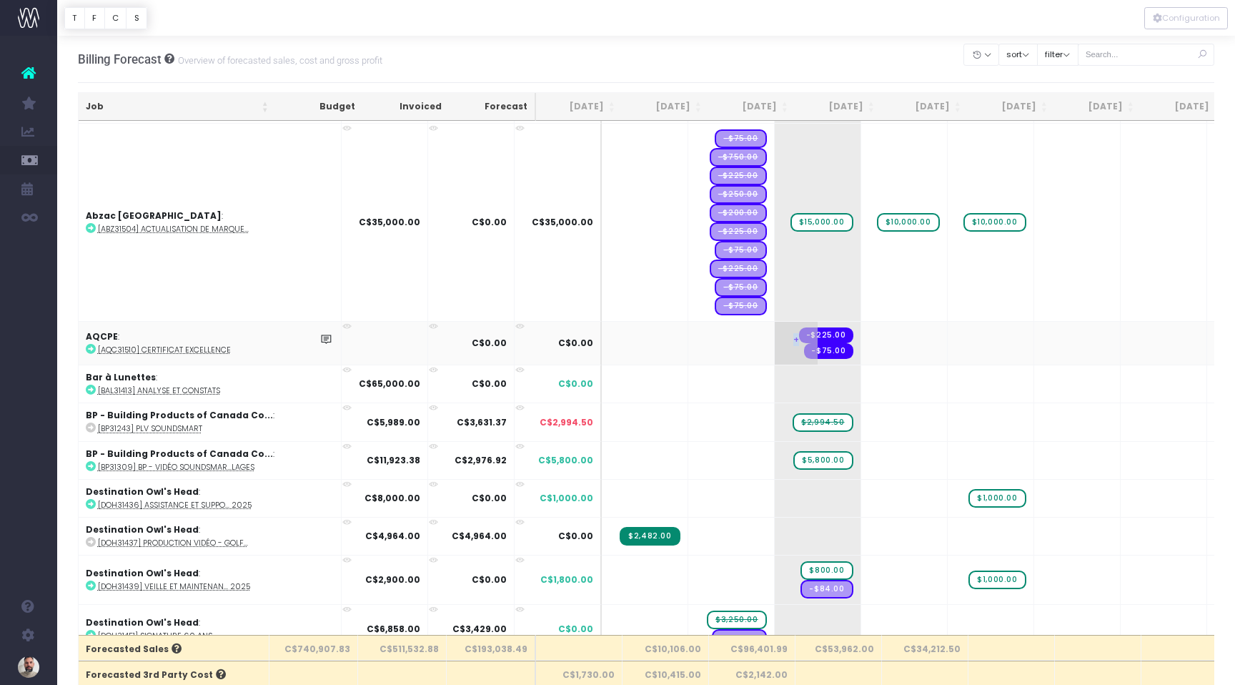
click at [775, 337] on span "+" at bounding box center [796, 343] width 43 height 43
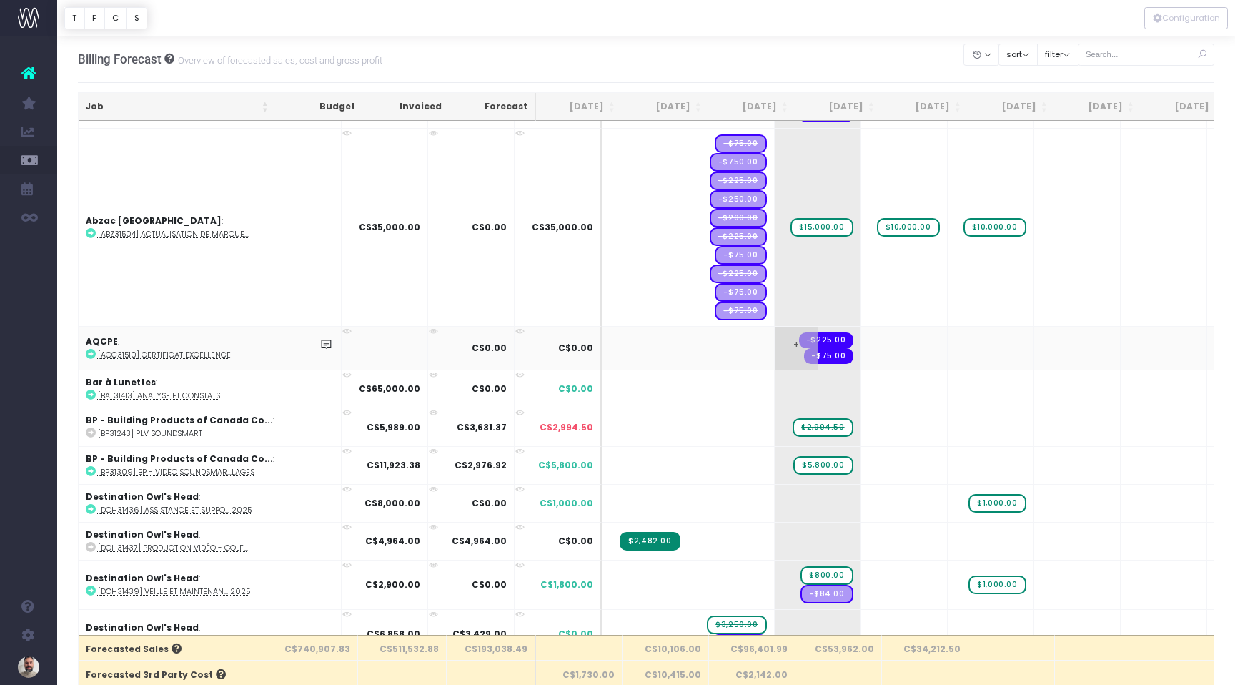
click at [775, 344] on span "+" at bounding box center [796, 348] width 43 height 43
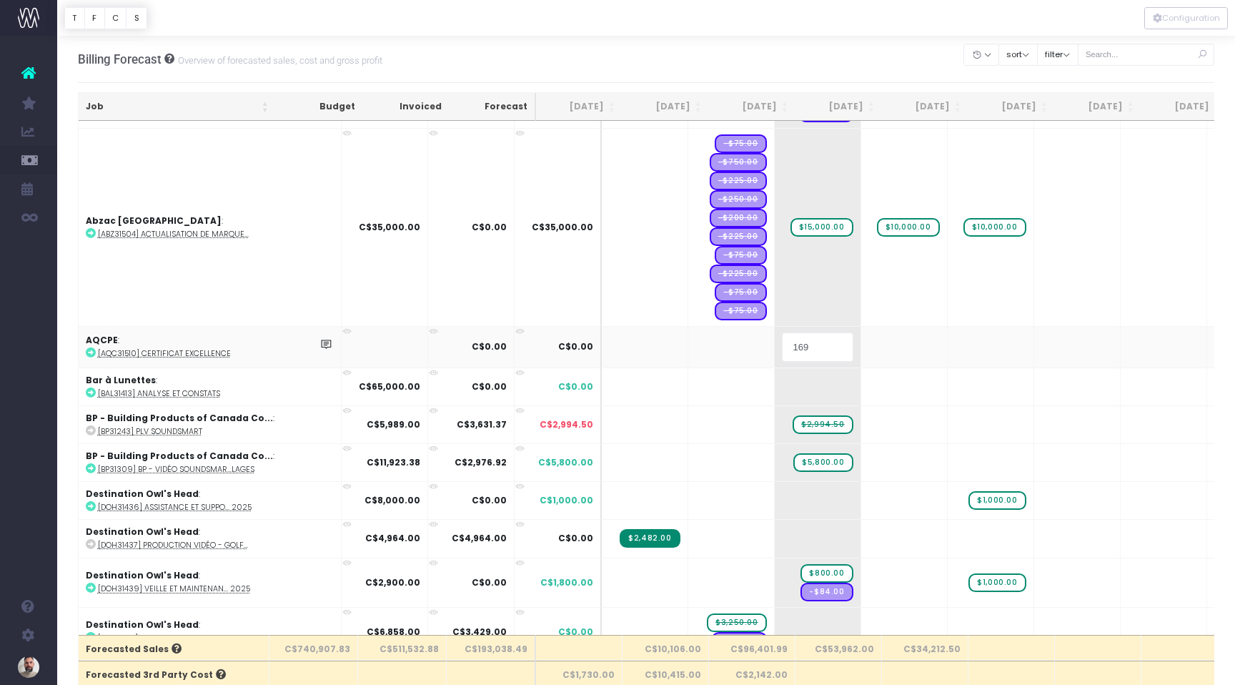
type input "1695"
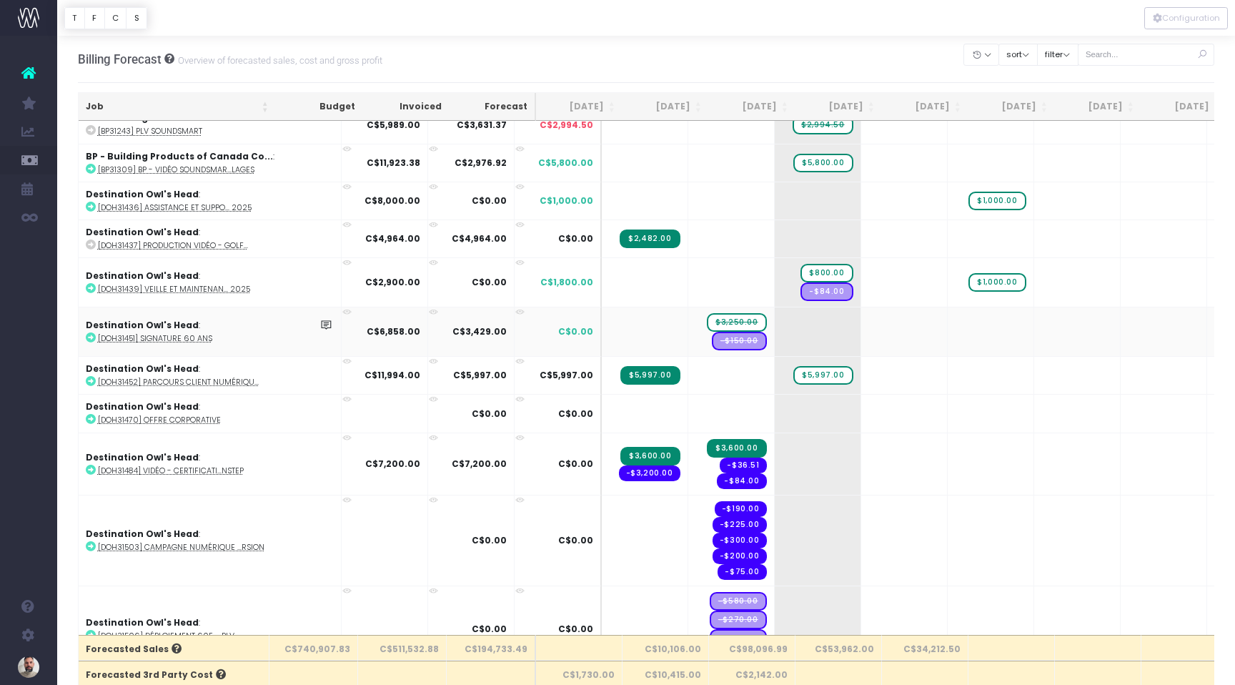
scroll to position [523, 0]
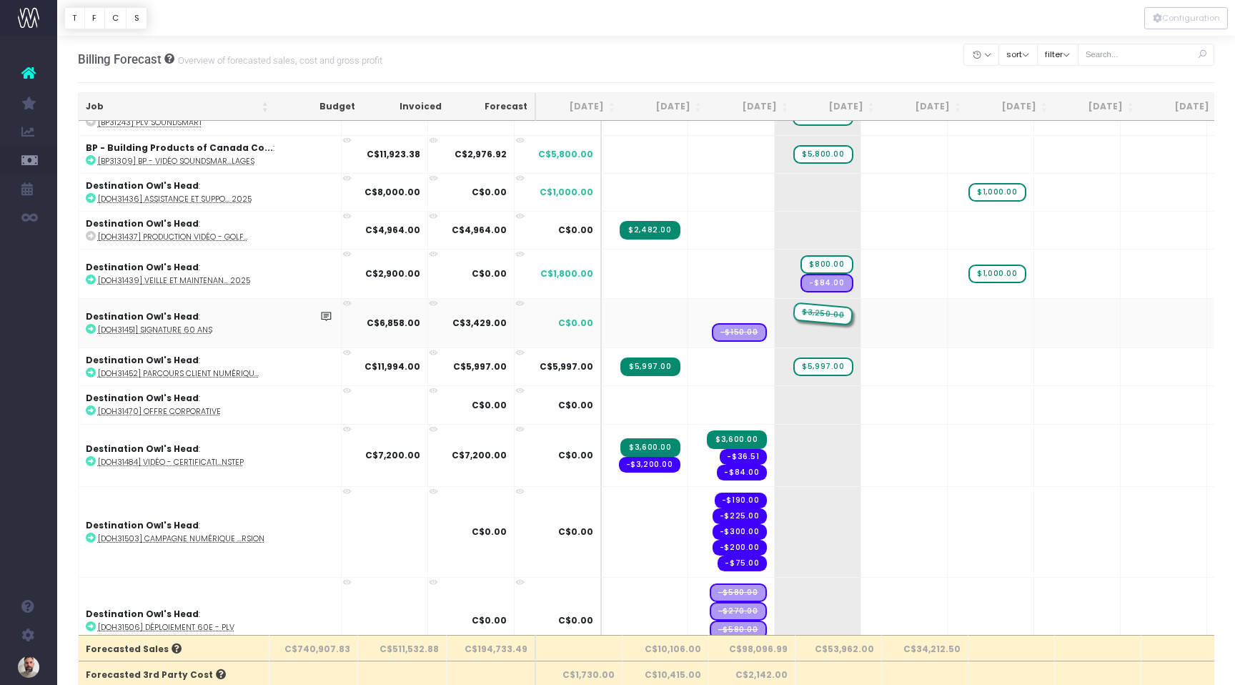
drag, startPoint x: 665, startPoint y: 312, endPoint x: 760, endPoint y: 315, distance: 95.1
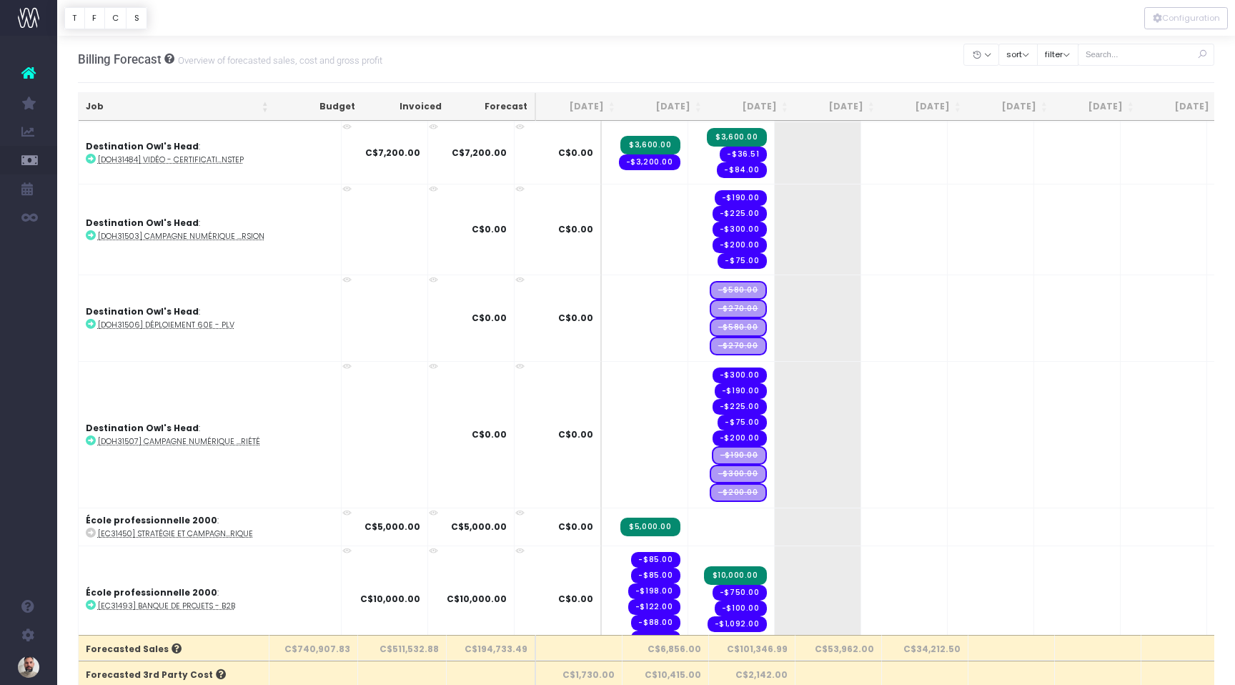
scroll to position [835, 0]
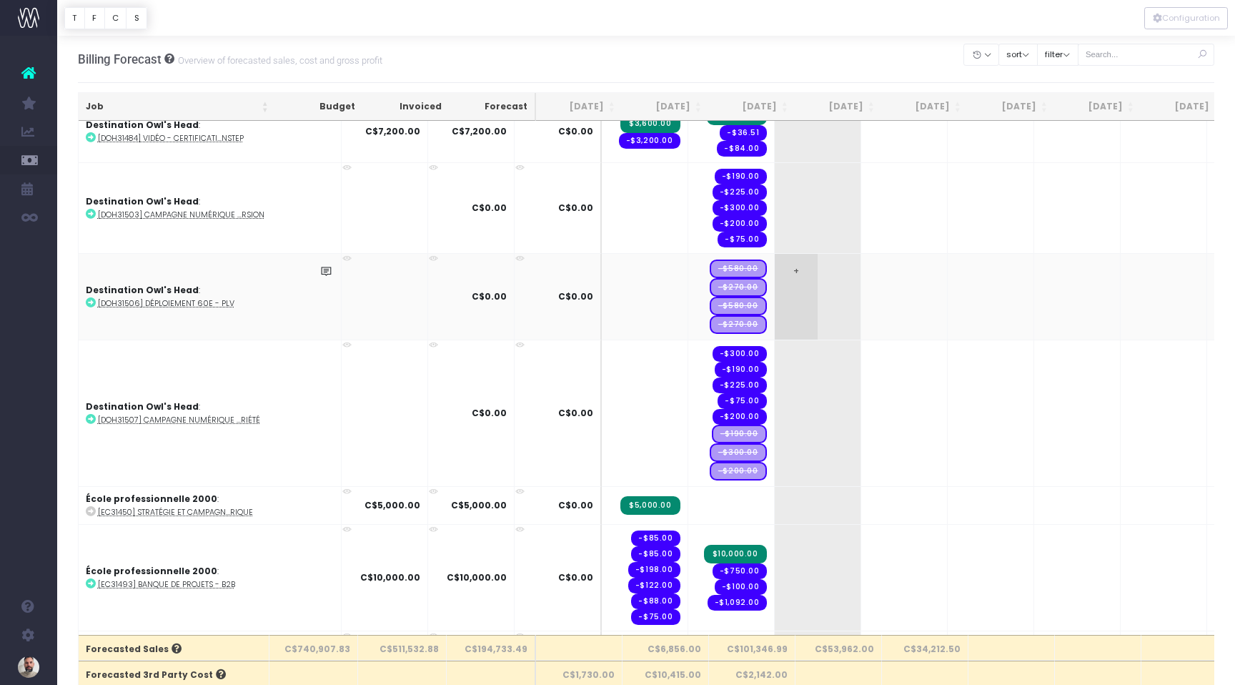
click at [775, 271] on span "+" at bounding box center [796, 297] width 43 height 86
type input "4500"
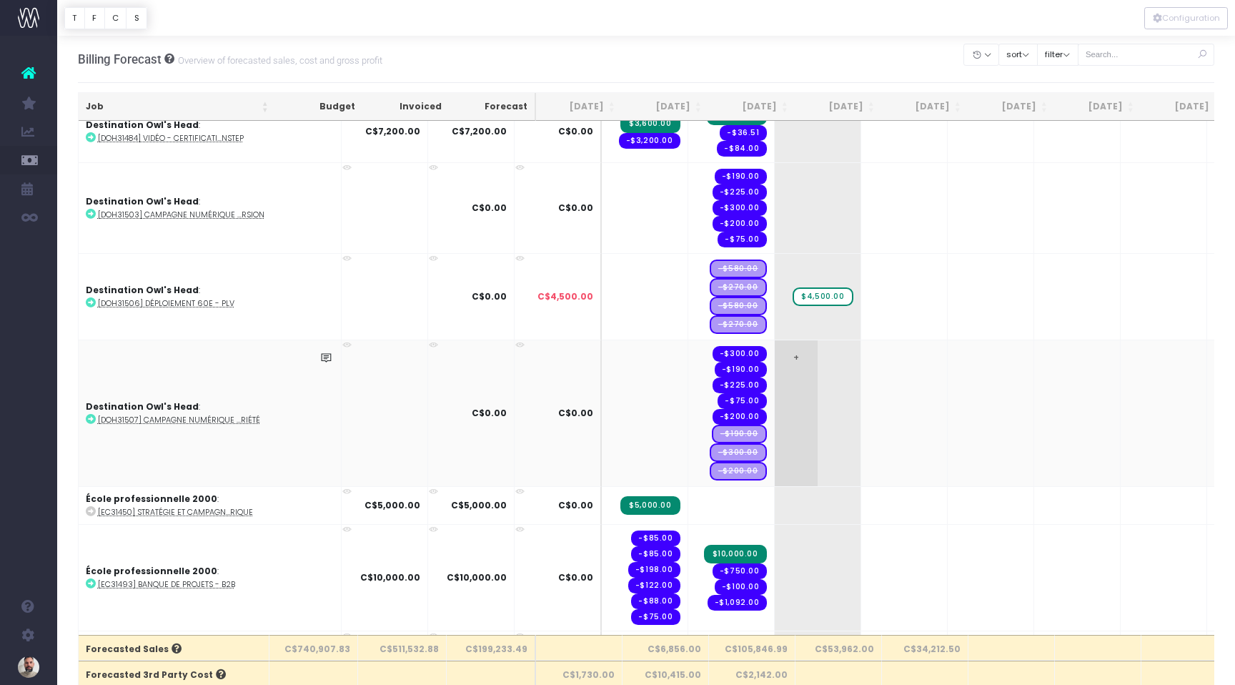
click at [775, 392] on span "+" at bounding box center [796, 413] width 43 height 146
click at [782, 412] on input "1500" at bounding box center [817, 413] width 71 height 29
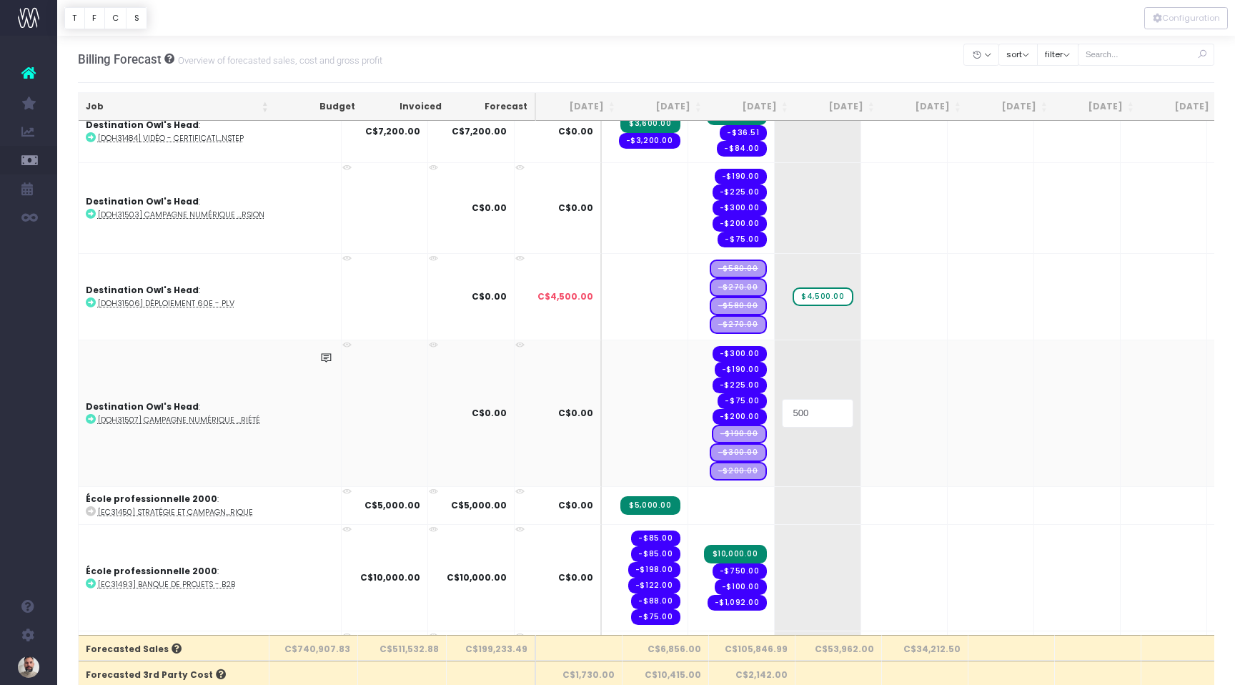
type input "5000"
click at [865, 424] on body "Oh my... this is bad. wayahead wasn't able to load this page. Please contact su…" at bounding box center [617, 342] width 1235 height 685
click at [861, 417] on span "+" at bounding box center [882, 413] width 43 height 146
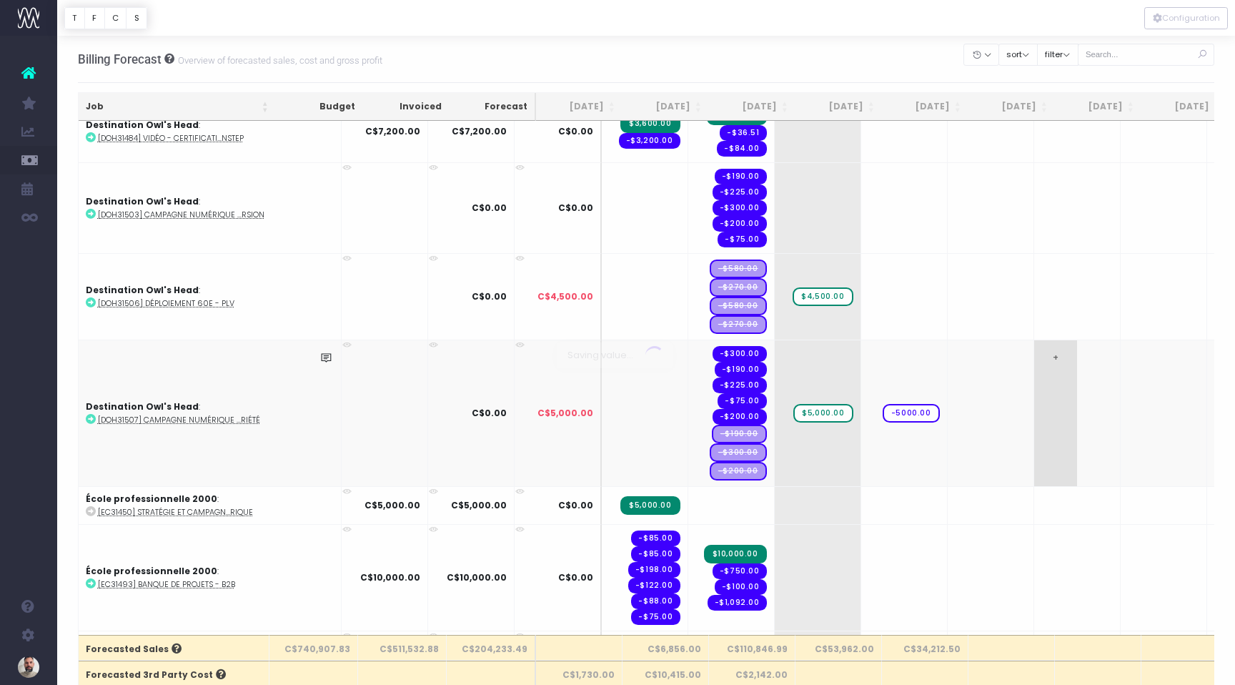
click at [973, 428] on body "Oh my... this is bad. wayahead wasn't able to load this page. Please contact su…" at bounding box center [617, 342] width 1235 height 685
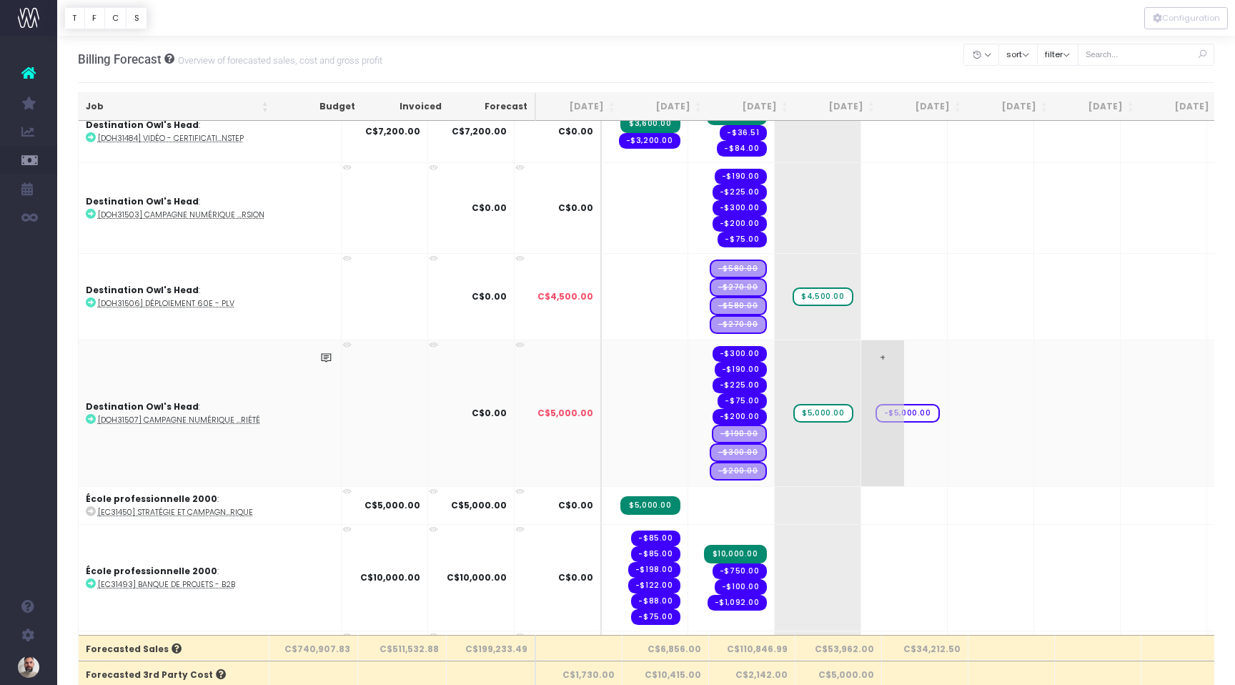
click at [875, 412] on span "-$5,000.00" at bounding box center [907, 413] width 64 height 19
click at [868, 412] on input "-5000" at bounding box center [903, 413] width 71 height 29
click at [0, 0] on span "+" at bounding box center [0, 0] width 0 height 0
type input "5"
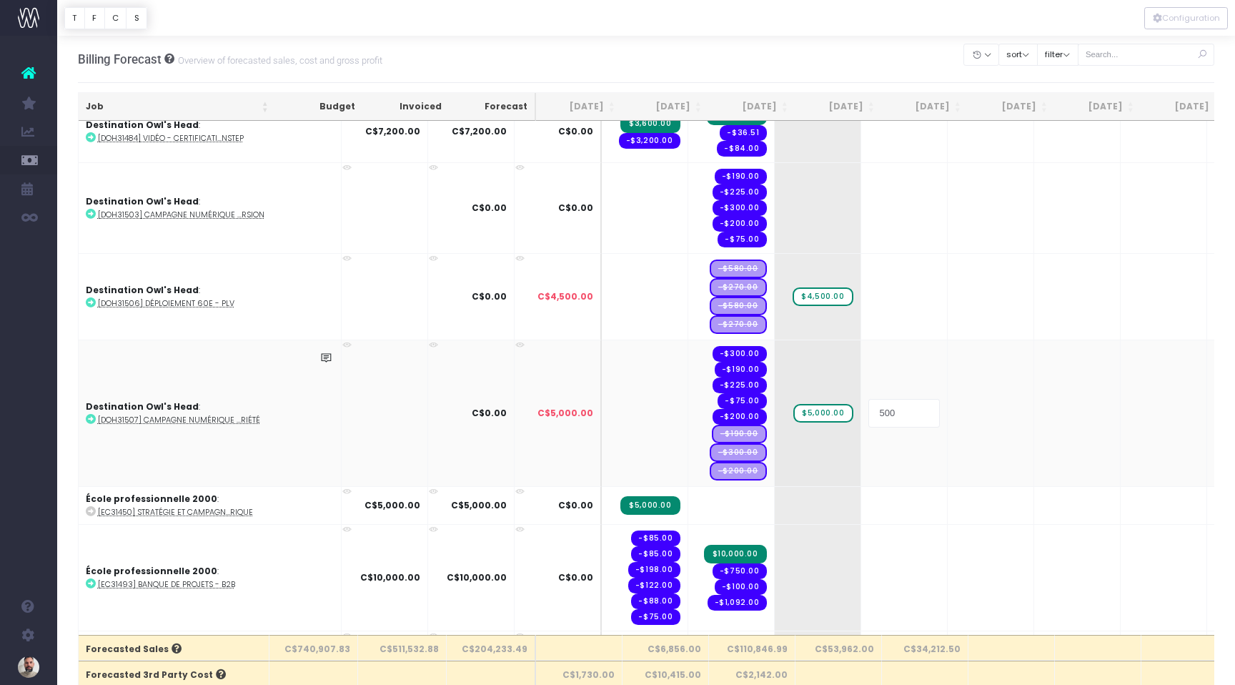
type input "5000"
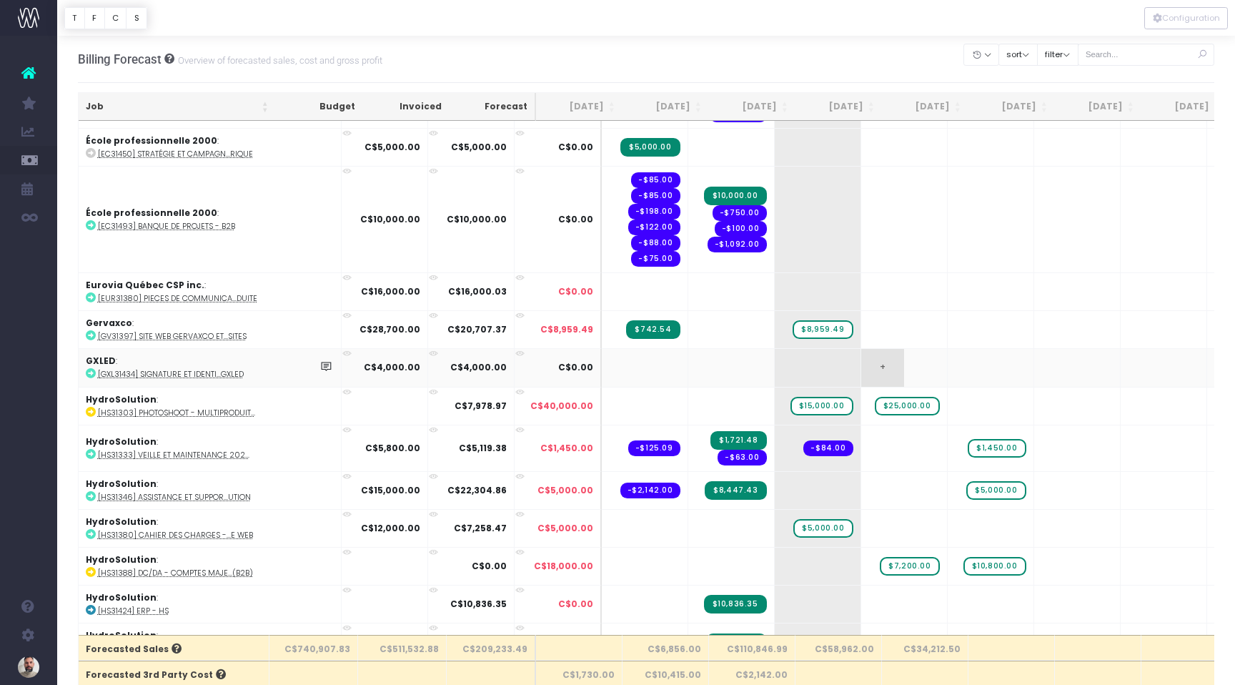
scroll to position [1200, 0]
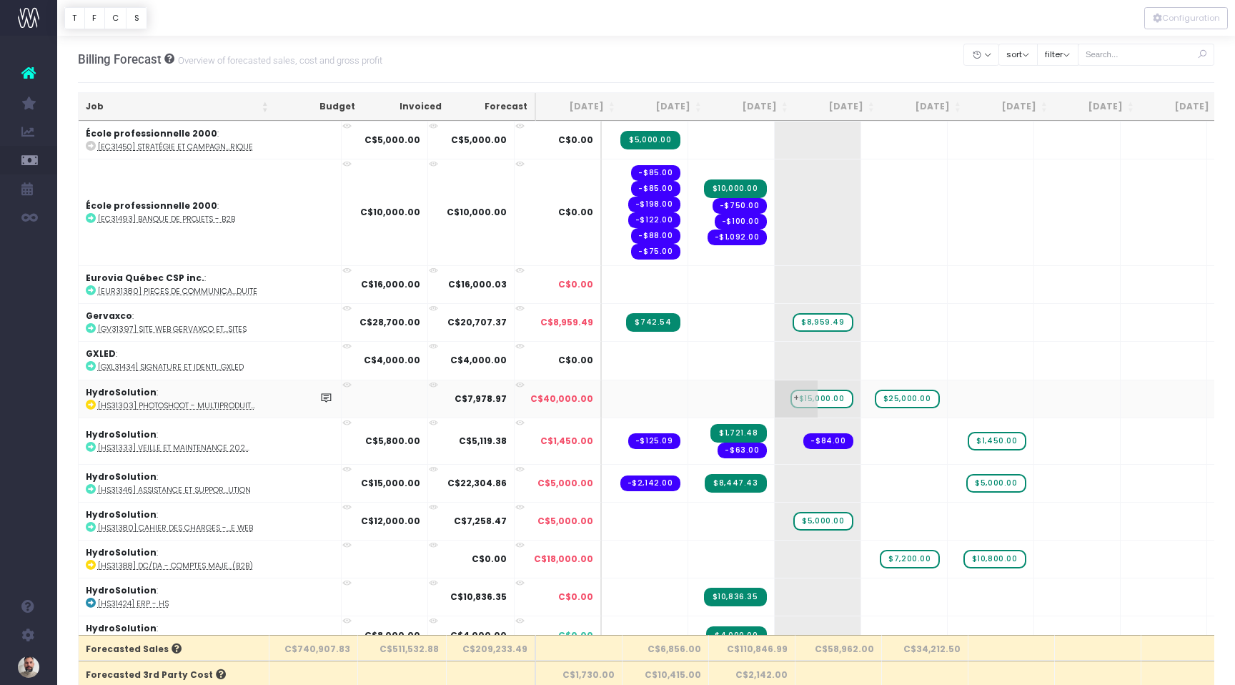
click at [790, 397] on span "$15,000.00" at bounding box center [821, 398] width 63 height 19
click at [875, 399] on span "$25,000.00" at bounding box center [907, 398] width 65 height 19
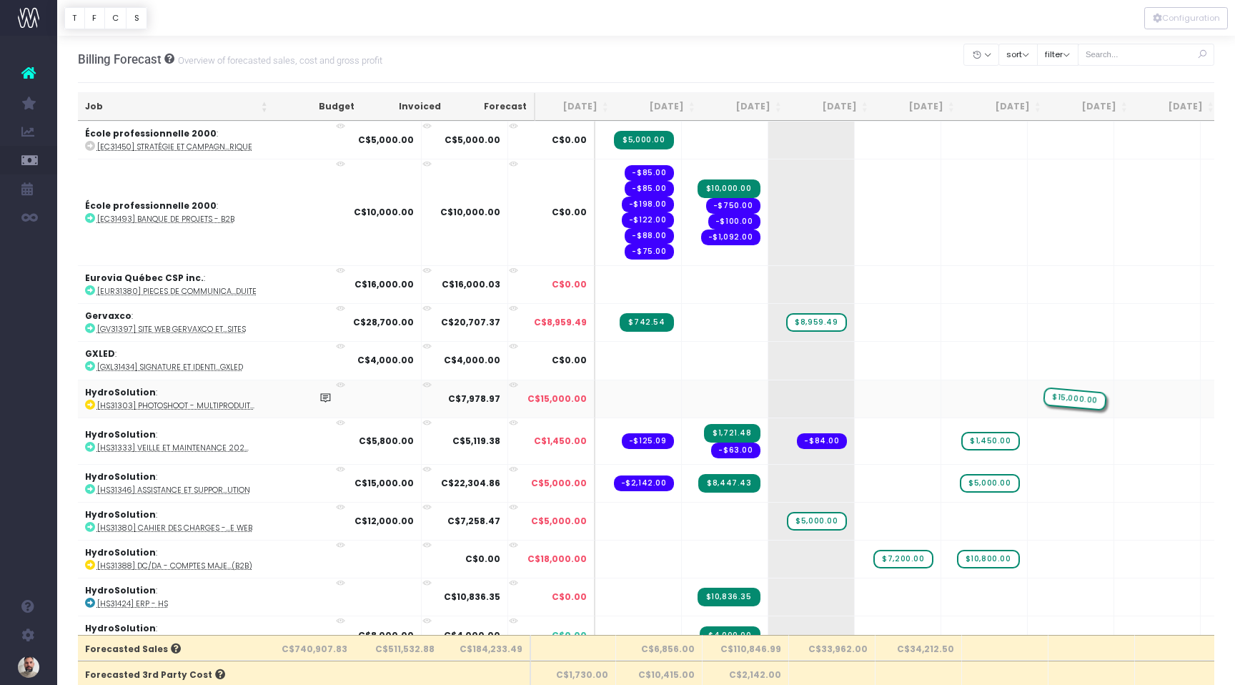
drag, startPoint x: 755, startPoint y: 398, endPoint x: 1005, endPoint y: 400, distance: 250.8
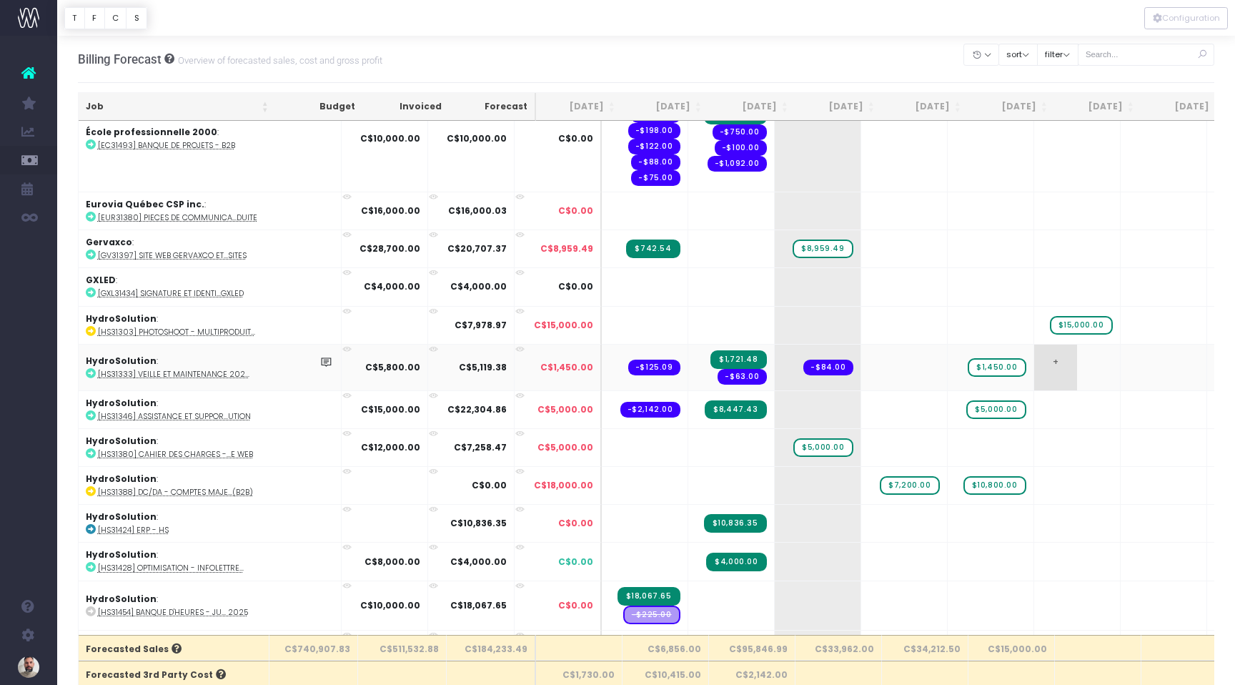
scroll to position [1308, 0]
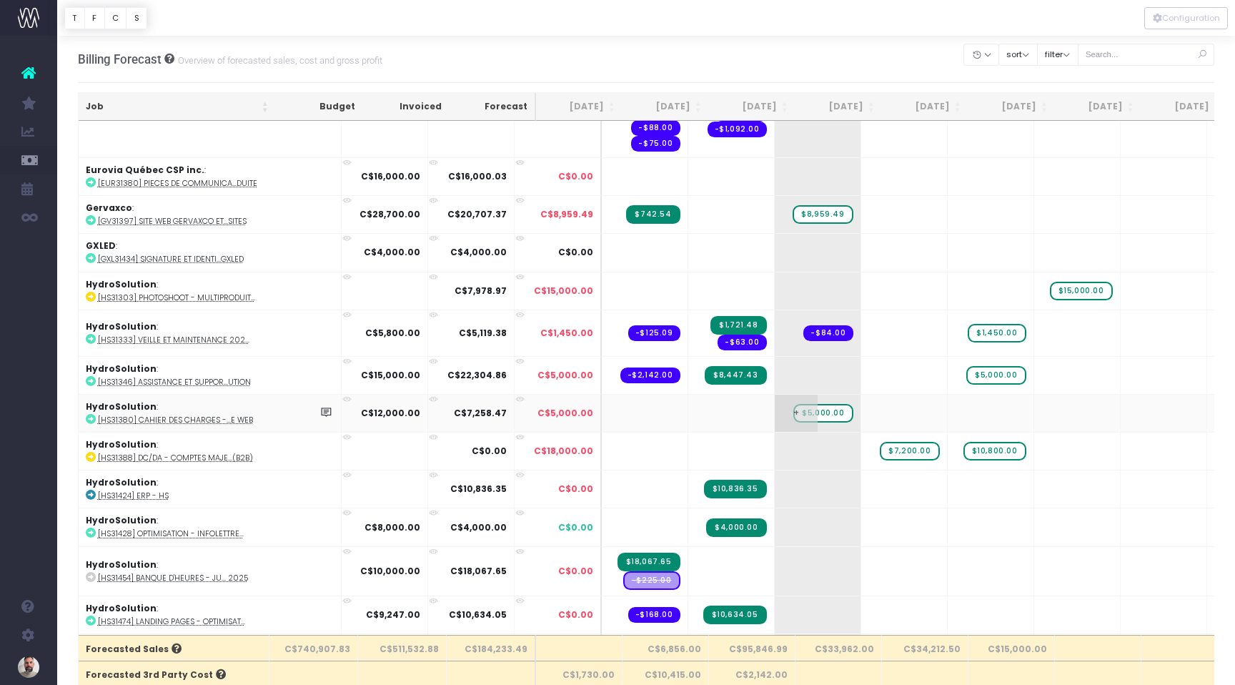
click at [793, 410] on span "$5,000.00" at bounding box center [822, 413] width 59 height 19
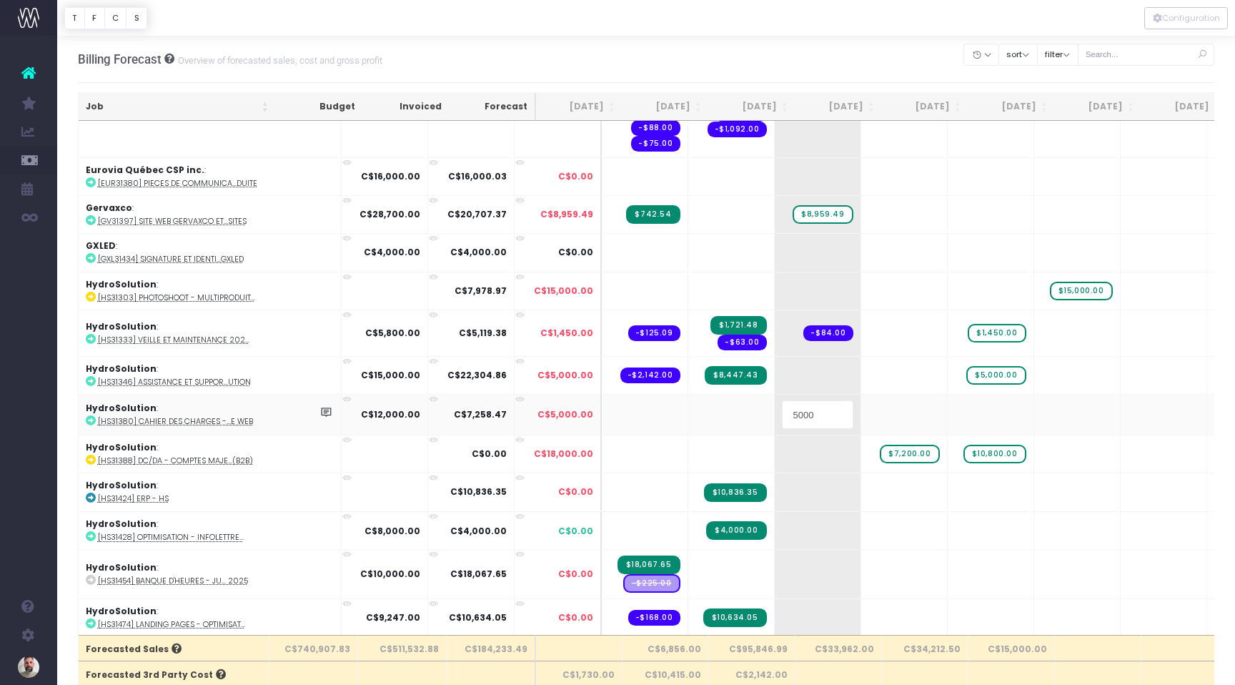
click at [782, 410] on input "5000" at bounding box center [817, 414] width 71 height 29
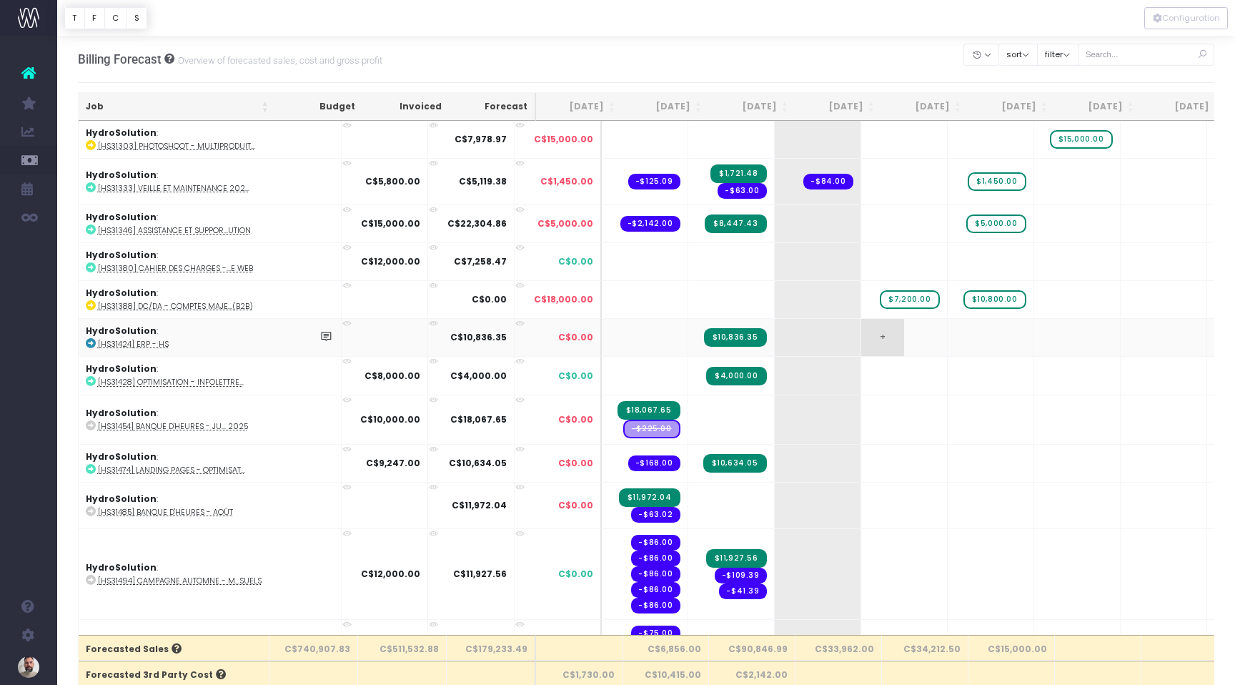
scroll to position [1461, 0]
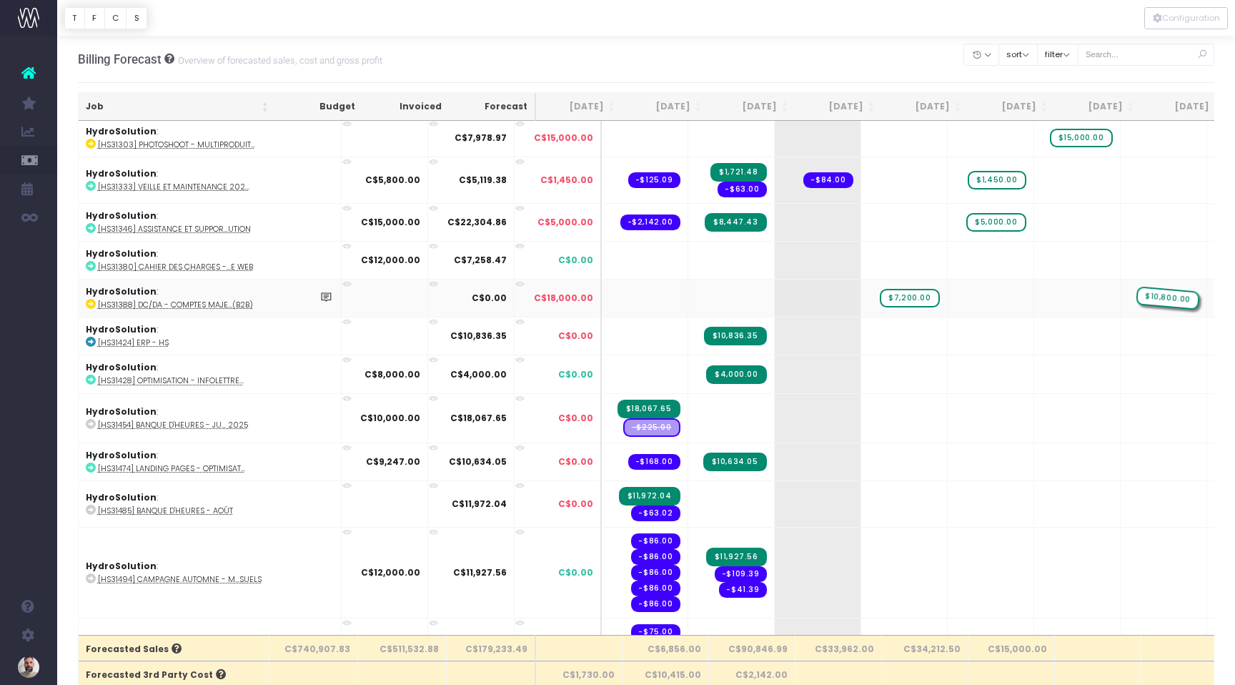
drag, startPoint x: 943, startPoint y: 295, endPoint x: 1113, endPoint y: 287, distance: 169.6
drag, startPoint x: 868, startPoint y: 297, endPoint x: 1046, endPoint y: 294, distance: 178.0
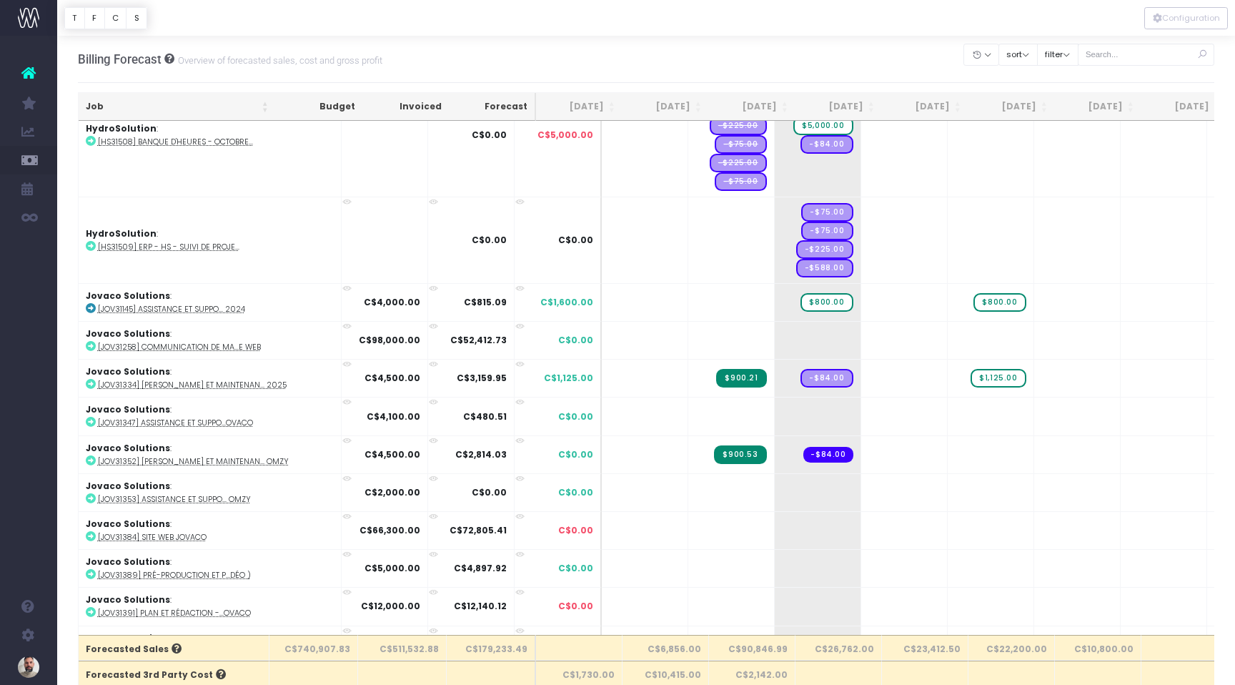
scroll to position [2367, 0]
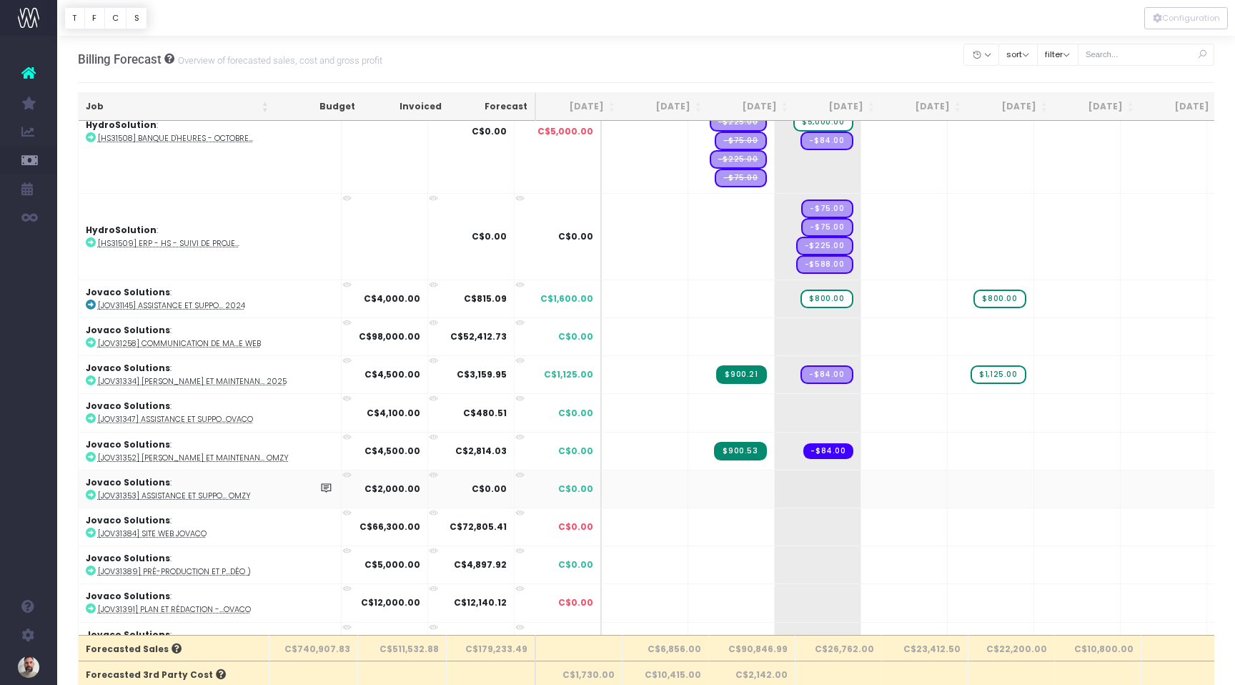
click at [89, 491] on icon at bounding box center [91, 494] width 10 height 10
click at [91, 342] on icon at bounding box center [91, 342] width 10 height 10
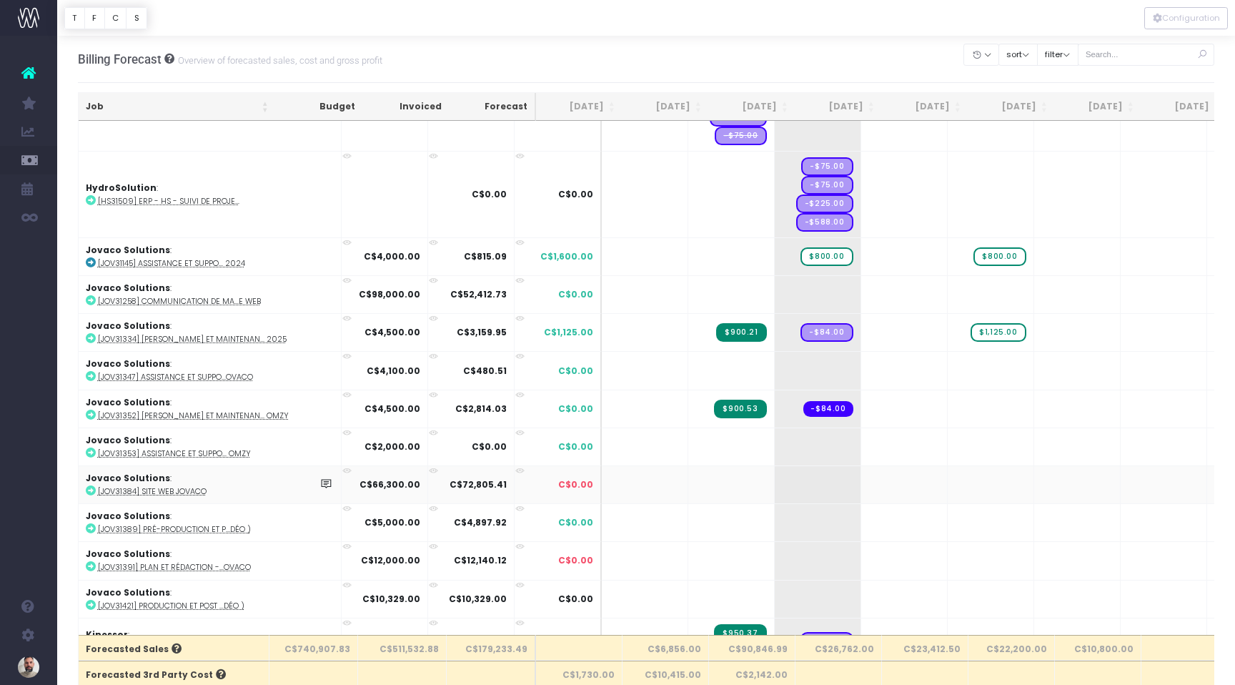
scroll to position [2411, 0]
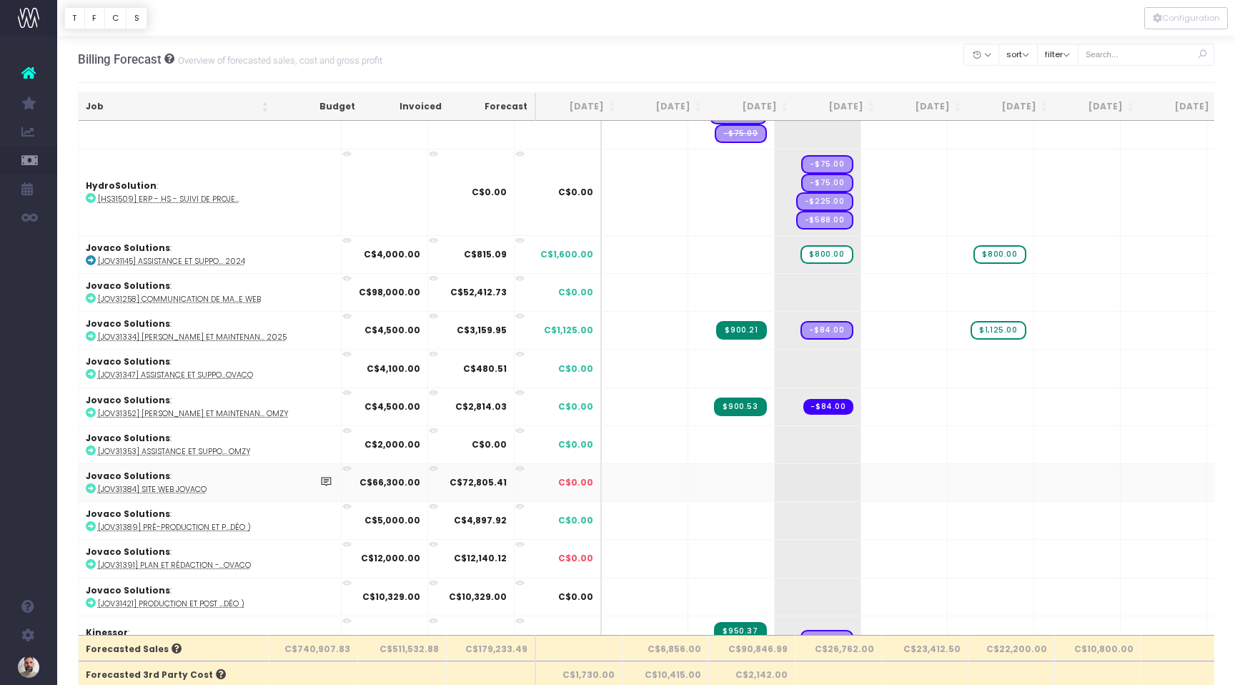
click at [90, 485] on icon at bounding box center [91, 488] width 10 height 10
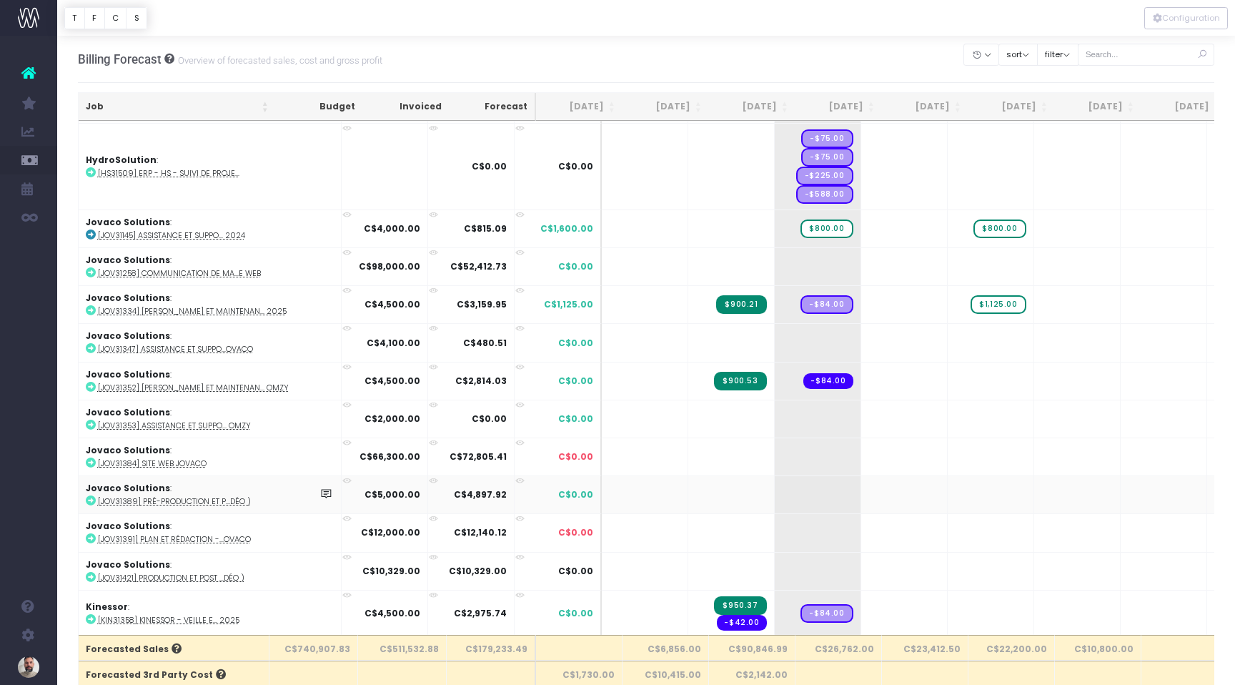
scroll to position [5, 0]
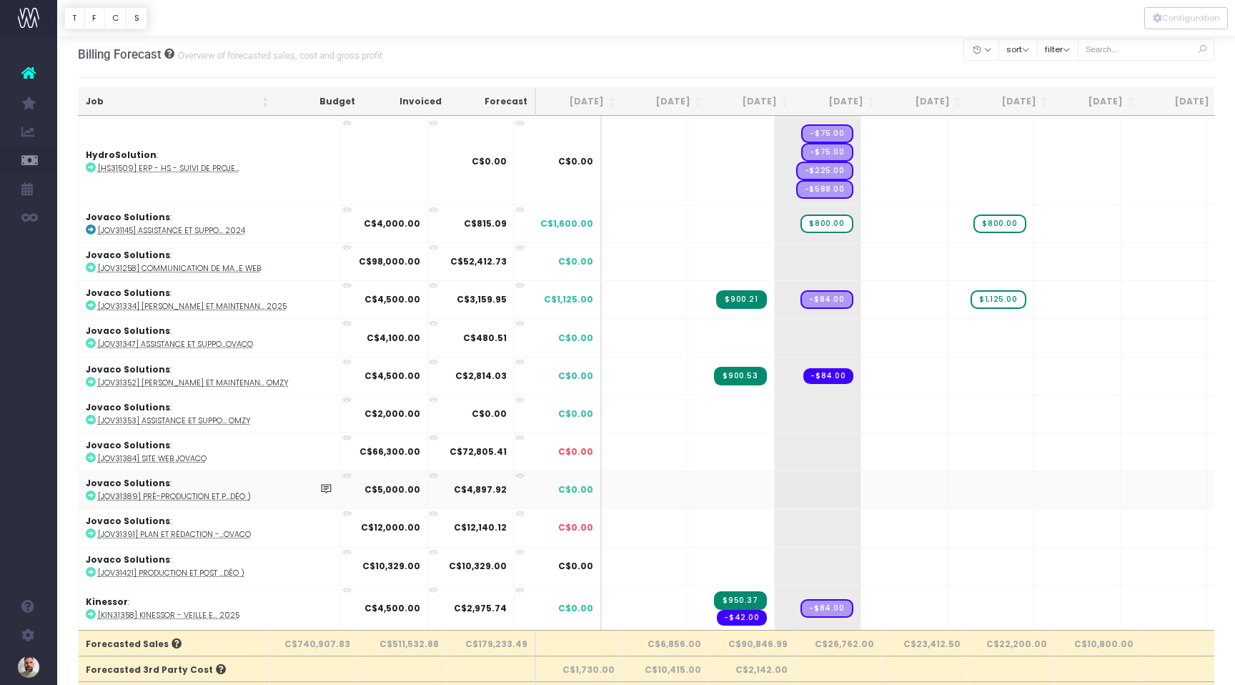
click at [86, 490] on icon at bounding box center [91, 495] width 10 height 10
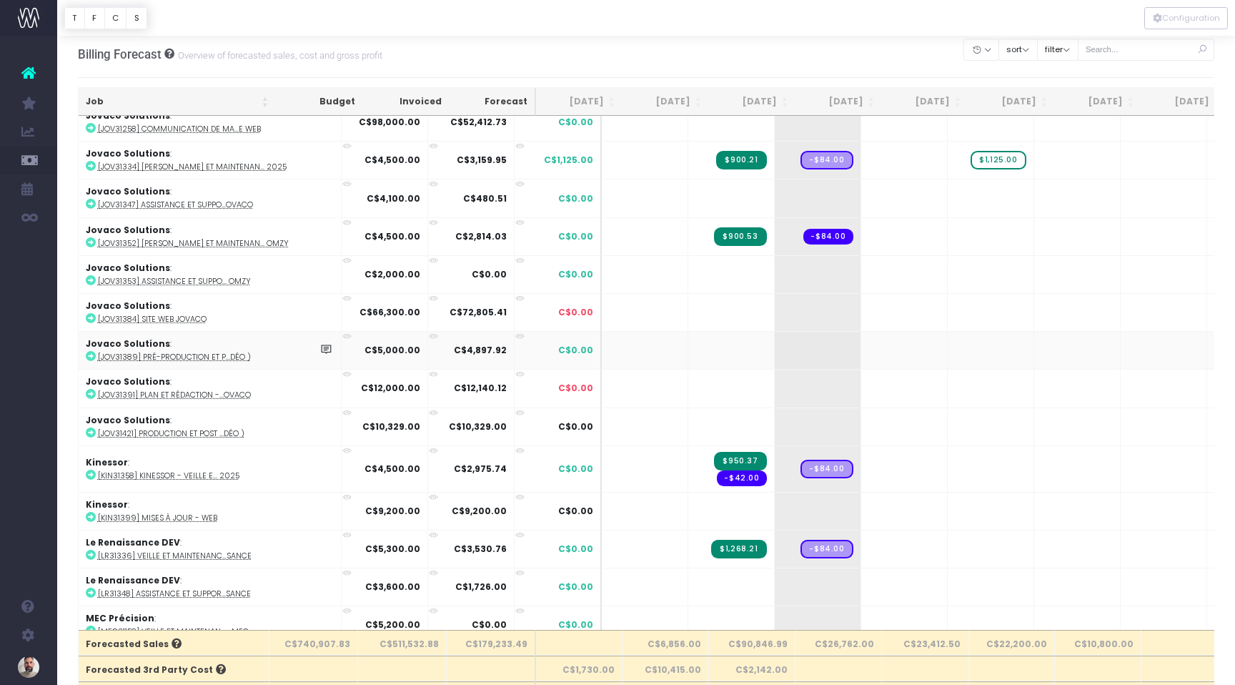
scroll to position [2577, 0]
click at [93, 390] on icon at bounding box center [91, 393] width 10 height 10
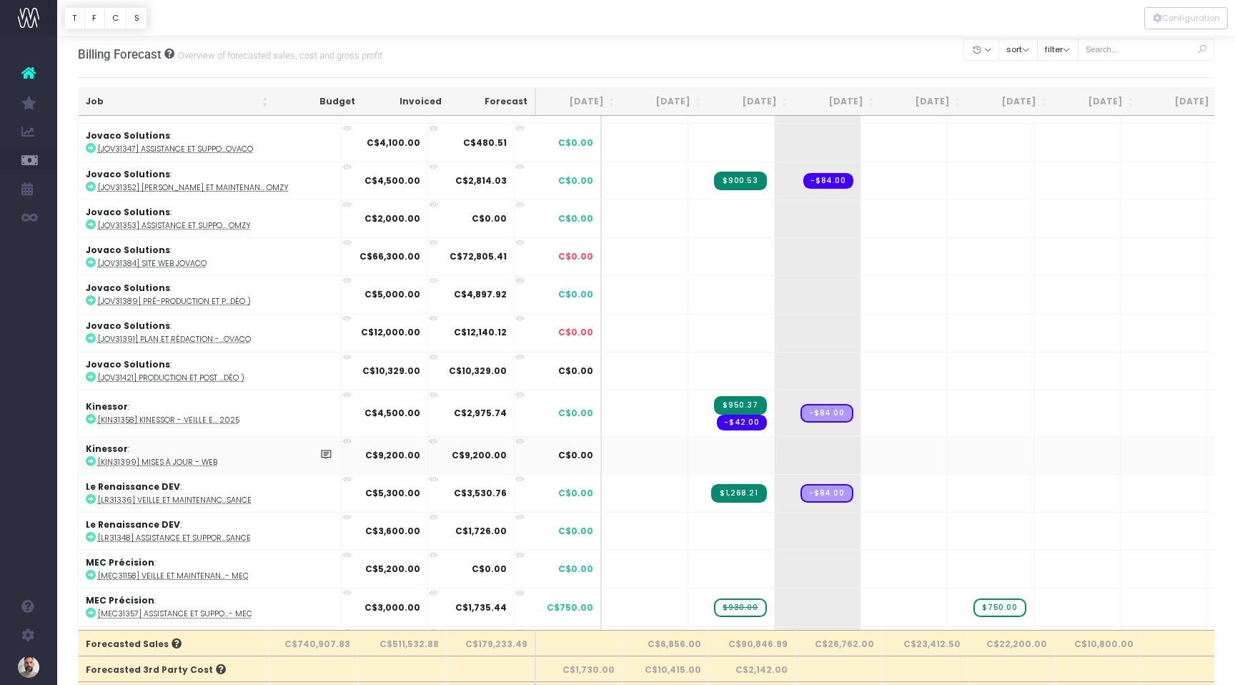
scroll to position [7, 0]
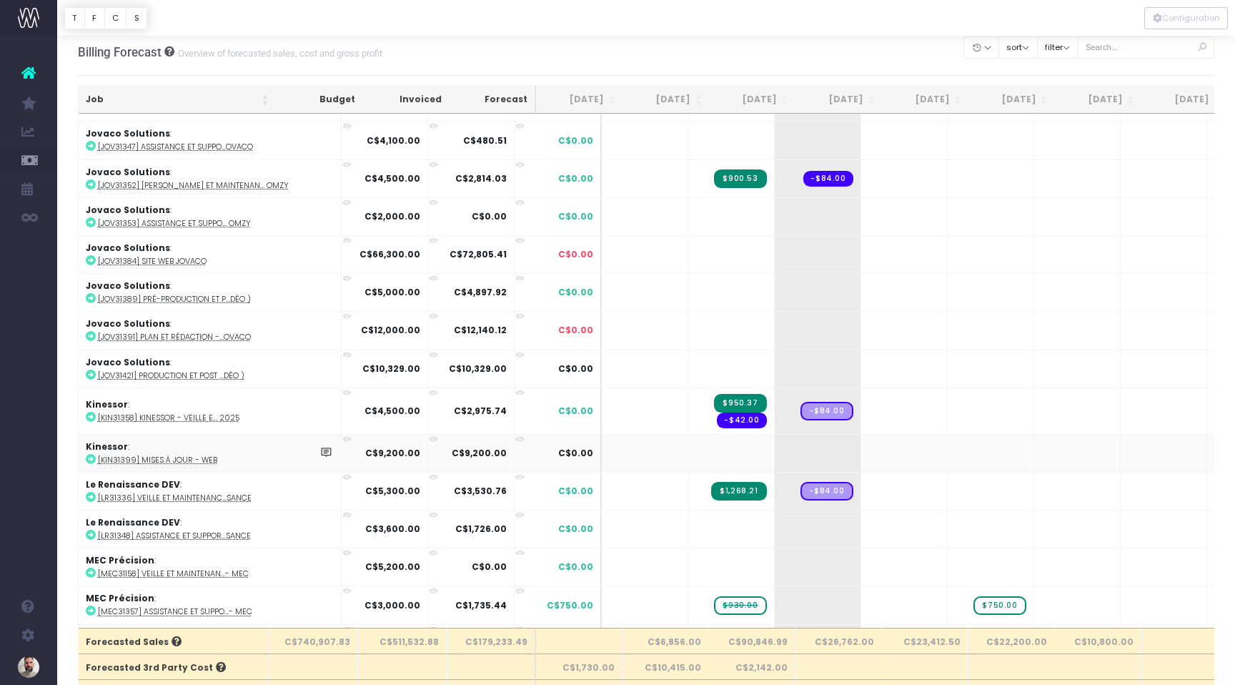
click at [92, 455] on icon at bounding box center [91, 459] width 10 height 10
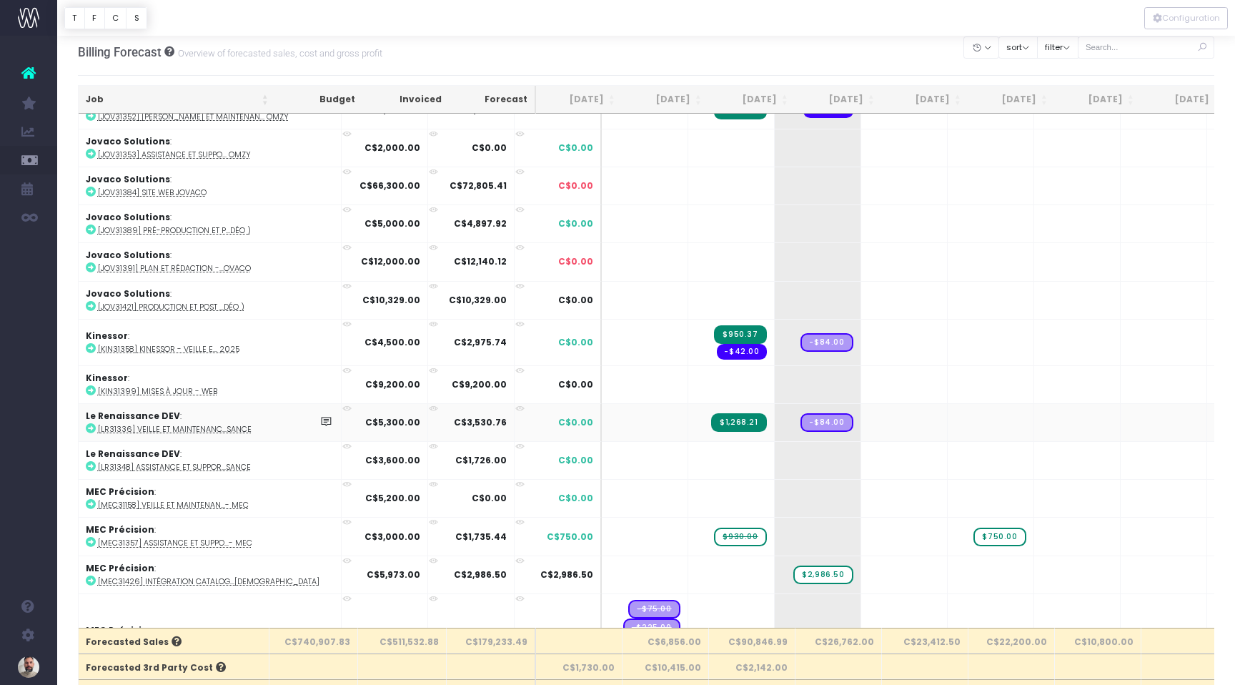
scroll to position [2702, 0]
click at [89, 459] on icon at bounding box center [91, 464] width 10 height 10
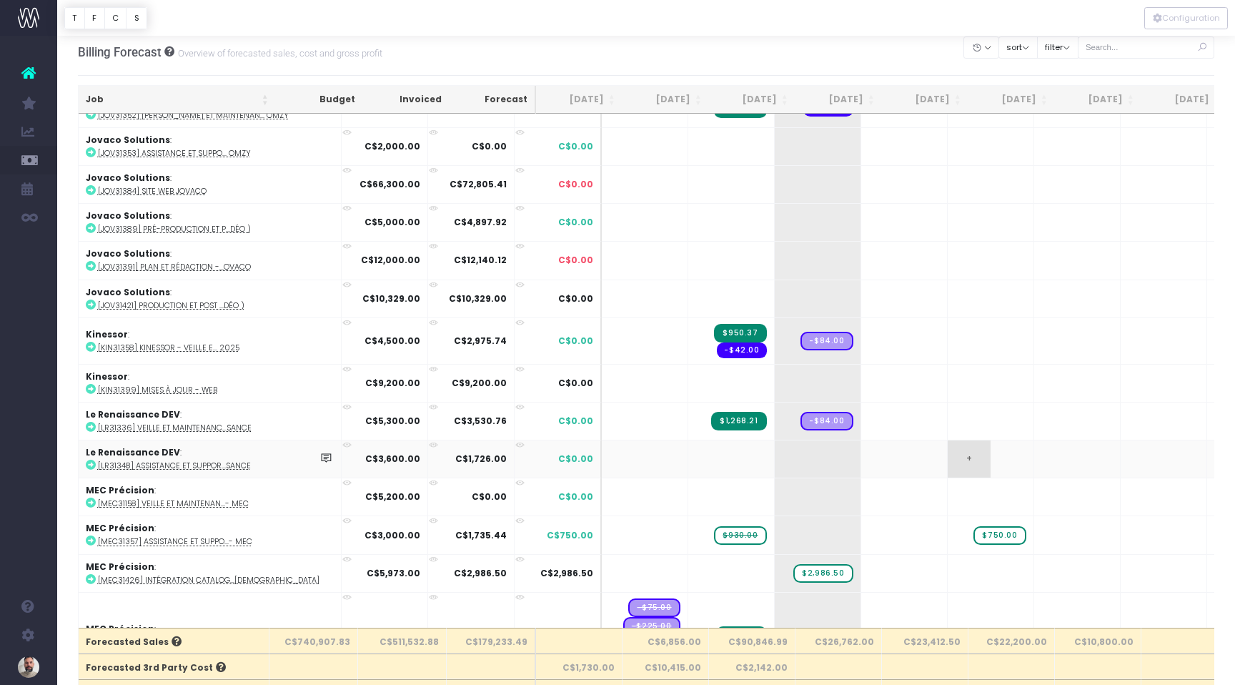
click at [948, 451] on span "+" at bounding box center [969, 458] width 43 height 37
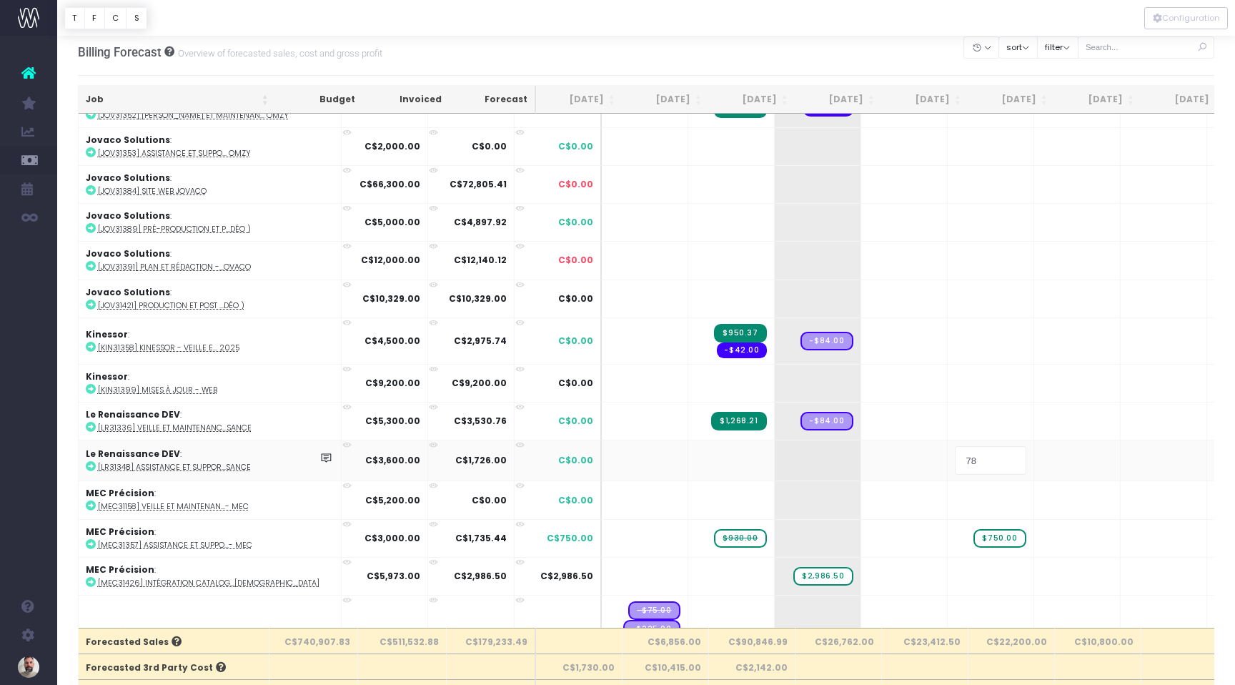
type input "780"
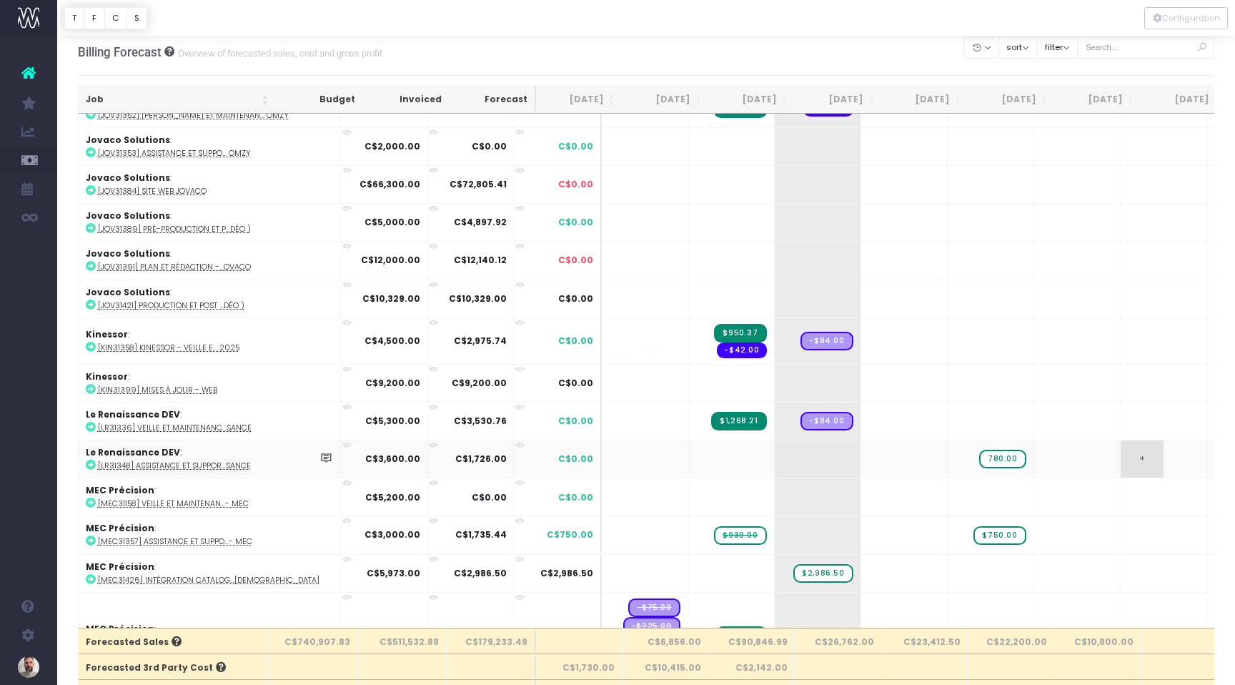
click at [1058, 457] on body "Oh my... this is bad. wayahead wasn't able to load this page. Please contact su…" at bounding box center [617, 335] width 1235 height 685
click at [89, 497] on icon at bounding box center [91, 502] width 10 height 10
